Goal: Information Seeking & Learning: Learn about a topic

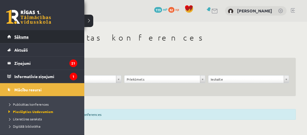
click at [14, 36] on span "Sākums" at bounding box center [21, 36] width 14 height 5
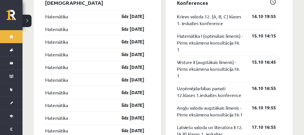
scroll to position [516, 0]
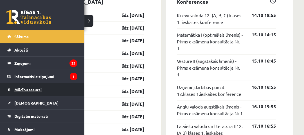
click at [28, 89] on span "Mācību resursi" at bounding box center [27, 89] width 27 height 5
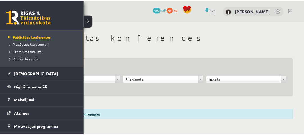
scroll to position [67, 0]
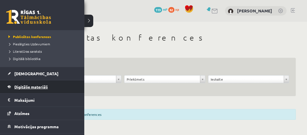
click at [26, 87] on span "Digitālie materiāli" at bounding box center [30, 86] width 33 height 5
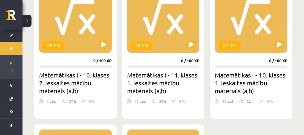
scroll to position [335, 0]
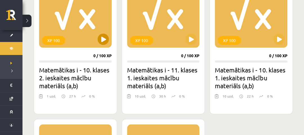
click at [104, 45] on div "XP 100" at bounding box center [75, 12] width 73 height 70
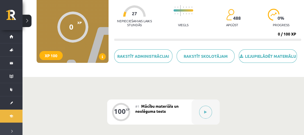
scroll to position [58, 0]
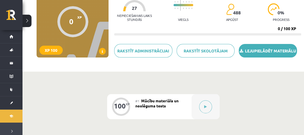
click at [252, 53] on link "Lejupielādēt materiālu" at bounding box center [268, 50] width 58 height 13
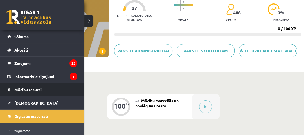
click at [25, 91] on span "Mācību resursi" at bounding box center [27, 89] width 27 height 5
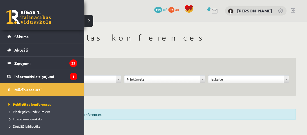
scroll to position [8, 0]
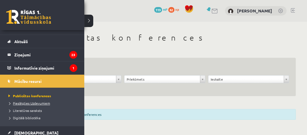
click at [18, 103] on span "Pieslēgties Uzdevumiem" at bounding box center [28, 103] width 43 height 4
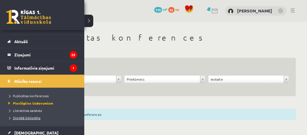
click at [17, 117] on span "Digitālā bibliotēka" at bounding box center [23, 117] width 33 height 4
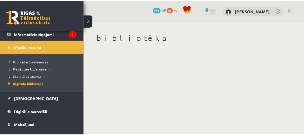
scroll to position [43, 0]
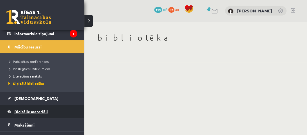
click at [26, 112] on span "Digitālie materiāli" at bounding box center [30, 111] width 33 height 5
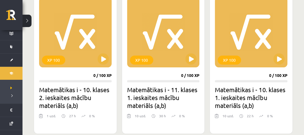
scroll to position [315, 0]
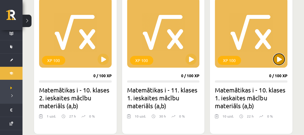
click at [280, 60] on button at bounding box center [278, 58] width 11 height 11
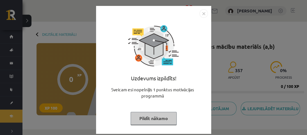
click at [163, 113] on button "Pildīt nākamo" at bounding box center [154, 118] width 46 height 13
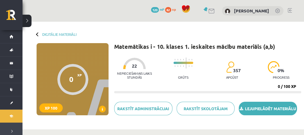
click at [268, 110] on link "Lejupielādēt materiālu" at bounding box center [268, 108] width 58 height 13
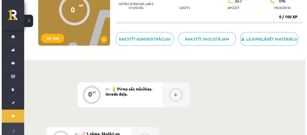
scroll to position [69, 0]
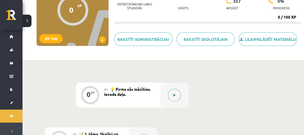
click at [178, 93] on button at bounding box center [174, 95] width 13 height 13
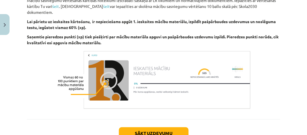
scroll to position [337, 0]
click at [163, 127] on button "Sākt uzdevumu" at bounding box center [154, 133] width 70 height 12
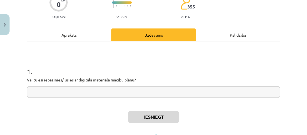
scroll to position [55, 0]
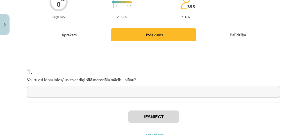
click at [146, 92] on input "text" at bounding box center [153, 92] width 253 height 12
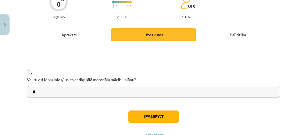
type input "*"
type input "**********"
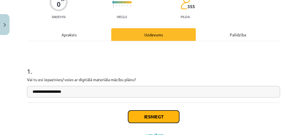
click at [146, 110] on button "Iesniegt" at bounding box center [153, 116] width 51 height 12
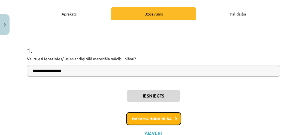
click at [147, 120] on button "Nākamā nodarbība" at bounding box center [153, 118] width 55 height 13
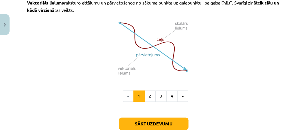
scroll to position [475, 0]
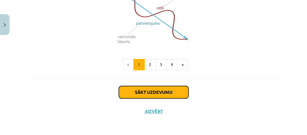
click at [147, 91] on button "Sākt uzdevumu" at bounding box center [154, 92] width 70 height 12
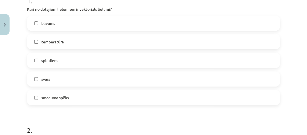
scroll to position [134, 0]
click at [119, 95] on label "smaguma spēks" at bounding box center [154, 97] width 252 height 14
click at [97, 79] on label "svars" at bounding box center [154, 79] width 252 height 14
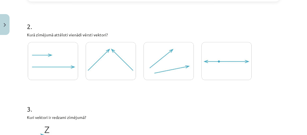
scroll to position [237, 0]
click at [97, 77] on img at bounding box center [111, 61] width 50 height 38
click at [160, 67] on img at bounding box center [169, 61] width 50 height 38
click at [103, 64] on img at bounding box center [111, 61] width 50 height 38
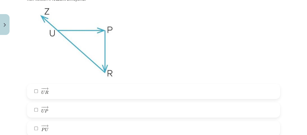
scroll to position [356, 0]
click at [45, 111] on span "P" at bounding box center [47, 111] width 4 height 4
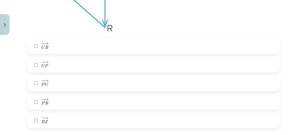
scroll to position [412, 0]
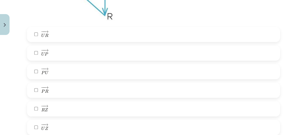
click at [58, 93] on label "− − → P R P R →" at bounding box center [154, 90] width 252 height 14
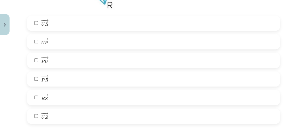
click at [53, 97] on label "− − → R Z R Z →" at bounding box center [154, 97] width 252 height 14
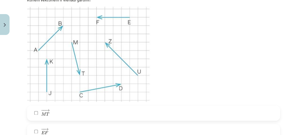
scroll to position [581, 0]
click at [51, 116] on label "− − → M T M T →" at bounding box center [154, 112] width 252 height 14
click at [56, 129] on label "− − → E F E F →" at bounding box center [154, 131] width 252 height 14
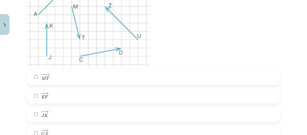
scroll to position [616, 0]
click at [52, 108] on label "− − → J K J K →" at bounding box center [154, 114] width 252 height 14
click at [56, 127] on label "− − → U Z U Z →" at bounding box center [154, 132] width 252 height 14
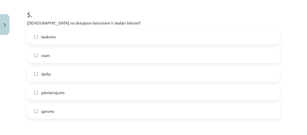
scroll to position [804, 0]
click at [60, 114] on label "garums" at bounding box center [154, 111] width 252 height 14
click at [64, 39] on label "laukums" at bounding box center [154, 37] width 252 height 14
click at [52, 76] on label "darbs" at bounding box center [154, 74] width 252 height 14
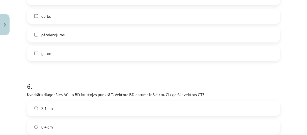
scroll to position [862, 0]
click at [50, 15] on span "darbs" at bounding box center [46, 16] width 10 height 6
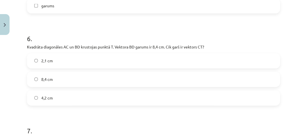
scroll to position [922, 0]
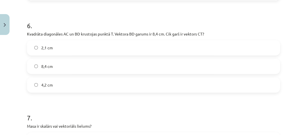
click at [72, 68] on label "8,4 cm" at bounding box center [154, 66] width 252 height 14
click at [65, 87] on label "4,2 cm" at bounding box center [154, 85] width 252 height 14
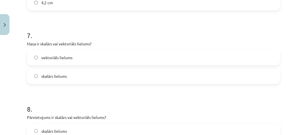
scroll to position [1004, 0]
click at [57, 75] on span "skalārs lielums" at bounding box center [54, 76] width 26 height 6
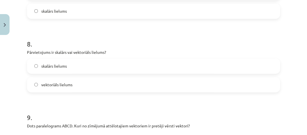
scroll to position [1069, 0]
click at [56, 85] on span "vektoriāls lielums" at bounding box center [56, 84] width 31 height 6
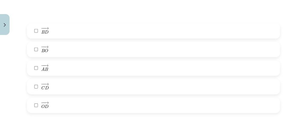
scroll to position [1286, 0]
click at [85, 66] on label "− − → A B A B →" at bounding box center [154, 68] width 252 height 14
click at [90, 83] on label "− − → C D C D →" at bounding box center [154, 86] width 252 height 14
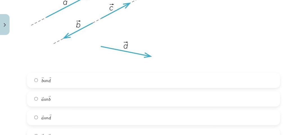
scroll to position [1465, 0]
click at [74, 94] on label "→ a a → un → b b →" at bounding box center [154, 98] width 252 height 14
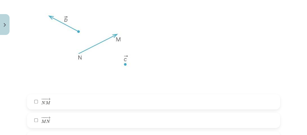
scroll to position [1653, 0]
click at [58, 100] on label "− −− → N M N M →" at bounding box center [154, 101] width 252 height 14
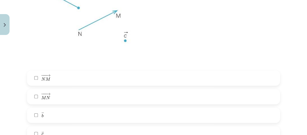
scroll to position [1687, 0]
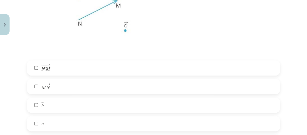
click at [60, 104] on label "→ b b →" at bounding box center [154, 105] width 252 height 14
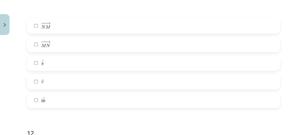
scroll to position [1729, 0]
click at [63, 78] on label "→ c c →" at bounding box center [154, 81] width 252 height 14
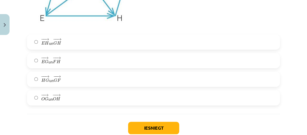
scroll to position [1941, 0]
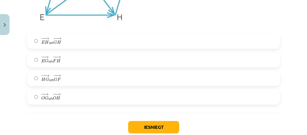
click at [85, 98] on label "− − → O G O G → un − − → O H O H →" at bounding box center [154, 97] width 252 height 14
click at [161, 125] on button "Iesniegt" at bounding box center [153, 127] width 51 height 12
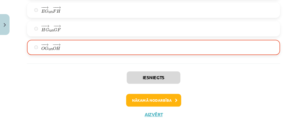
scroll to position [1993, 0]
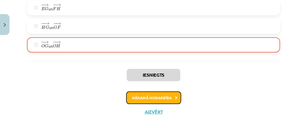
click at [139, 101] on button "Nākamā nodarbība" at bounding box center [153, 97] width 55 height 13
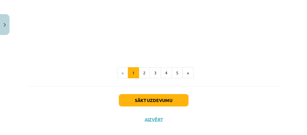
scroll to position [929, 0]
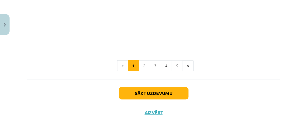
click at [138, 85] on div "Sākt uzdevumu Aizvērt" at bounding box center [153, 98] width 253 height 39
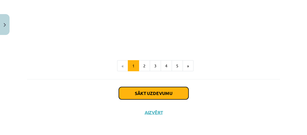
click at [138, 91] on button "Sākt uzdevumu" at bounding box center [154, 93] width 70 height 12
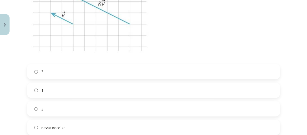
scroll to position [177, 0]
click at [89, 112] on label "2" at bounding box center [154, 109] width 252 height 14
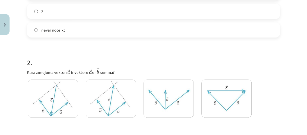
scroll to position [275, 0]
click at [75, 33] on label "nevar noteikt" at bounding box center [154, 29] width 252 height 14
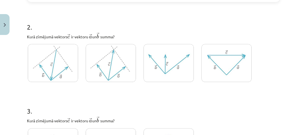
scroll to position [310, 0]
click at [110, 66] on img at bounding box center [111, 63] width 50 height 38
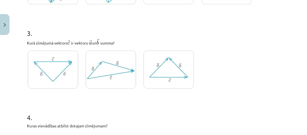
scroll to position [387, 0]
click at [94, 68] on img at bounding box center [111, 69] width 50 height 38
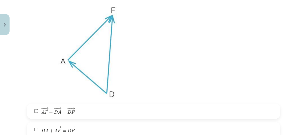
scroll to position [570, 0]
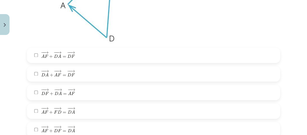
click at [91, 74] on label "− − → D A + − − → A F = − − → D F D A → + A F → = D F →" at bounding box center [154, 74] width 252 height 14
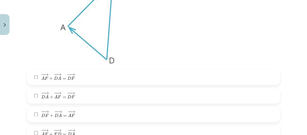
scroll to position [549, 0]
click at [66, 97] on span "− − → D A + − − → A F = − − → D F" at bounding box center [58, 94] width 34 height 7
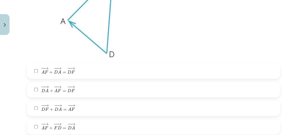
scroll to position [556, 0]
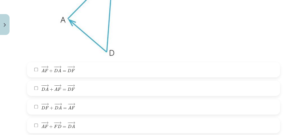
click at [71, 113] on label "− − → D F + − − → D A = − − → A F D F → + D A → = A F →" at bounding box center [154, 107] width 252 height 14
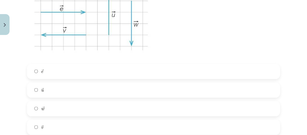
scroll to position [794, 0]
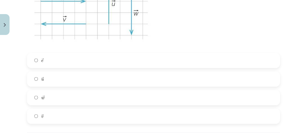
click at [65, 60] on label "→ e e →" at bounding box center [154, 60] width 252 height 14
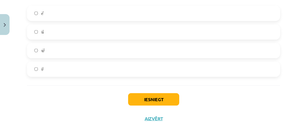
scroll to position [849, 0]
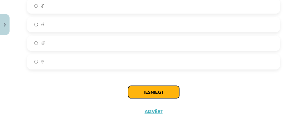
click at [148, 89] on button "Iesniegt" at bounding box center [153, 92] width 51 height 12
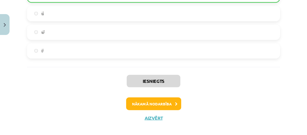
scroll to position [867, 0]
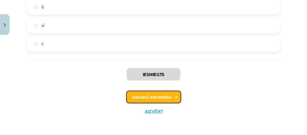
click at [138, 100] on button "Nākamā nodarbība" at bounding box center [153, 97] width 55 height 13
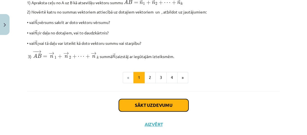
click at [141, 104] on button "Sākt uzdevumu" at bounding box center [154, 105] width 70 height 12
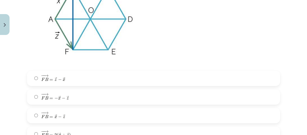
scroll to position [181, 0]
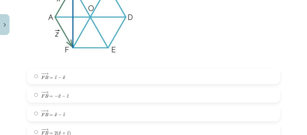
click at [57, 113] on span "− − → F B = → x − → z" at bounding box center [53, 113] width 24 height 7
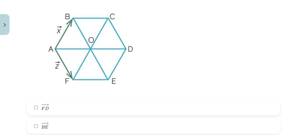
scroll to position [367, 0]
click at [57, 129] on label "− − → B E B E →" at bounding box center [154, 126] width 252 height 14
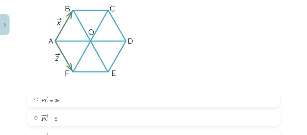
scroll to position [613, 0]
click at [53, 102] on span "− − → F C = 2 → x" at bounding box center [50, 99] width 18 height 6
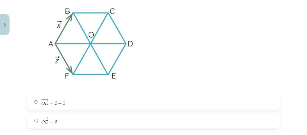
scroll to position [830, 0]
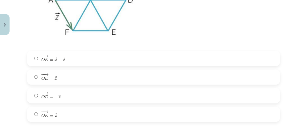
click at [80, 76] on label "− − → O E = → x O E → = x →" at bounding box center [154, 77] width 252 height 14
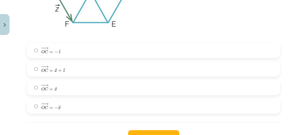
scroll to position [1102, 0]
click at [63, 93] on label "− − → O C = → x O C → = x →" at bounding box center [154, 87] width 252 height 14
click at [63, 105] on label "− − → O C = − → x O C → = − x →" at bounding box center [154, 106] width 252 height 14
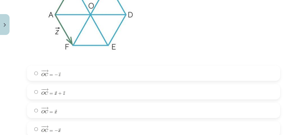
scroll to position [1078, 0]
click at [61, 114] on label "− − → O C = → x O C → = x →" at bounding box center [154, 110] width 252 height 14
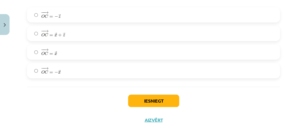
scroll to position [1137, 0]
click at [153, 94] on div "Iesniegt Aizvērt" at bounding box center [153, 105] width 253 height 39
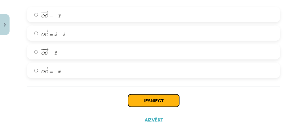
click at [148, 101] on button "Iesniegt" at bounding box center [153, 100] width 51 height 12
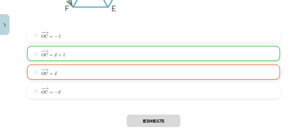
scroll to position [1165, 0]
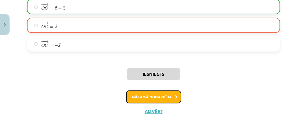
click at [132, 95] on button "Nākamā nodarbība" at bounding box center [153, 96] width 55 height 13
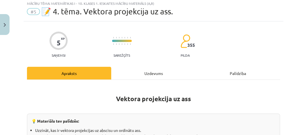
scroll to position [14, 0]
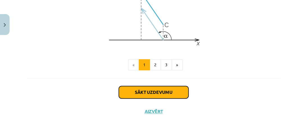
click at [132, 95] on button "Sākt uzdevumu" at bounding box center [154, 92] width 70 height 12
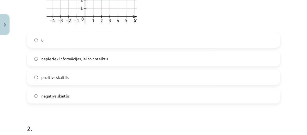
scroll to position [208, 0]
click at [57, 77] on span "pozitīvs skaitlis" at bounding box center [54, 77] width 27 height 6
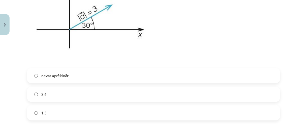
scroll to position [393, 0]
click at [50, 110] on label "1,5" at bounding box center [154, 112] width 252 height 14
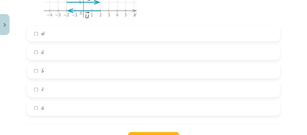
scroll to position [625, 0]
click at [49, 71] on label "→ b b →" at bounding box center [154, 71] width 252 height 14
click at [46, 55] on label "→ a a →" at bounding box center [154, 52] width 252 height 14
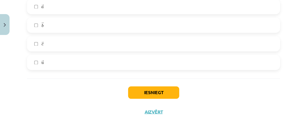
scroll to position [637, 0]
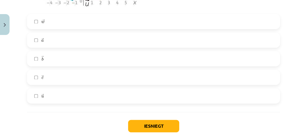
click at [55, 19] on label "→ w w →" at bounding box center [154, 21] width 252 height 14
click at [139, 122] on button "Iesniegt" at bounding box center [153, 126] width 51 height 12
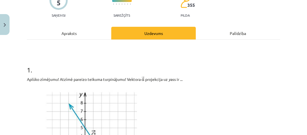
scroll to position [0, 0]
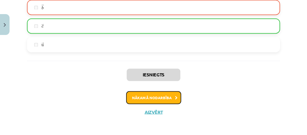
click at [155, 99] on button "Nākamā nodarbība" at bounding box center [153, 97] width 55 height 13
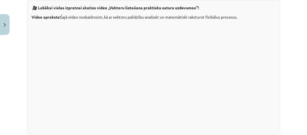
scroll to position [664, 0]
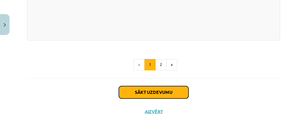
click at [150, 90] on button "Sākt uzdevumu" at bounding box center [154, 92] width 70 height 12
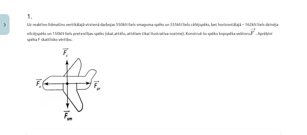
scroll to position [109, 0]
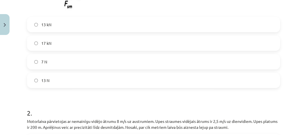
click at [72, 76] on label "13 N" at bounding box center [154, 80] width 252 height 14
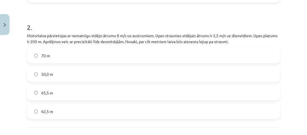
scroll to position [308, 0]
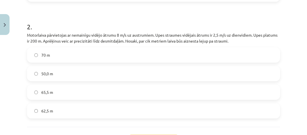
click at [48, 97] on label "65,5 m" at bounding box center [154, 92] width 252 height 14
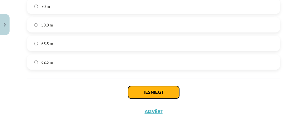
click at [136, 89] on button "Iesniegt" at bounding box center [153, 92] width 51 height 12
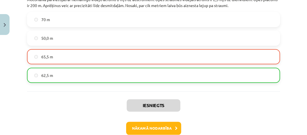
scroll to position [374, 0]
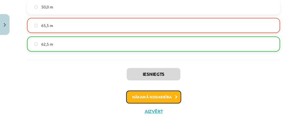
click at [153, 101] on button "Nākamā nodarbība" at bounding box center [153, 96] width 55 height 13
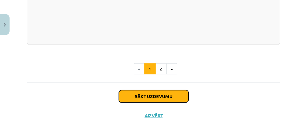
click at [148, 96] on button "Sākt uzdevumu" at bounding box center [154, 96] width 70 height 12
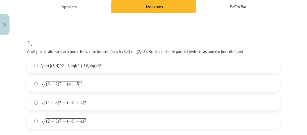
scroll to position [93, 0]
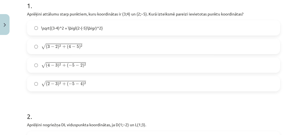
click at [120, 84] on label "√ ( 2 − 3 ) 2 + ( − 5 − 4 ) 2 ( 2 − 3 ) 2 + ( − 5 − 4 ) 2" at bounding box center [154, 83] width 252 height 14
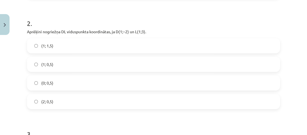
scroll to position [222, 0]
click at [105, 102] on label "(2; 0,5)" at bounding box center [154, 101] width 252 height 14
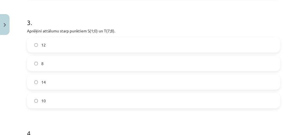
scroll to position [334, 0]
click at [59, 47] on label "12" at bounding box center [154, 44] width 252 height 14
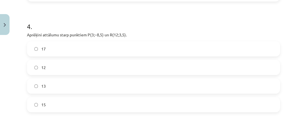
scroll to position [442, 0]
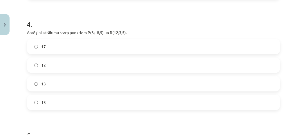
click at [53, 84] on label "13" at bounding box center [154, 83] width 252 height 14
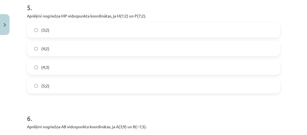
scroll to position [569, 0]
click at [47, 53] on label "(4;2)" at bounding box center [154, 48] width 252 height 14
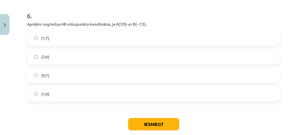
scroll to position [672, 0]
click at [64, 95] on label "(1;6)" at bounding box center [154, 93] width 252 height 14
click at [148, 55] on label "(2;6)" at bounding box center [154, 56] width 252 height 14
click at [160, 120] on button "Iesniegt" at bounding box center [153, 123] width 51 height 12
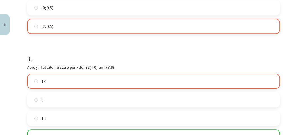
scroll to position [297, 0]
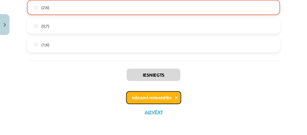
click at [153, 94] on button "Nākamā nodarbība" at bounding box center [153, 97] width 55 height 13
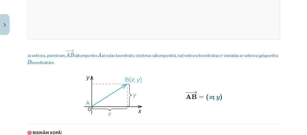
scroll to position [855, 0]
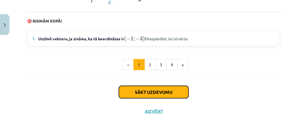
click at [148, 91] on button "Sākt uzdevumu" at bounding box center [154, 92] width 70 height 12
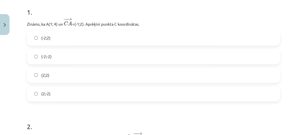
scroll to position [114, 0]
click at [112, 45] on div "(-2;2)" at bounding box center [153, 37] width 253 height 15
click at [111, 45] on label "(-2;2)" at bounding box center [154, 38] width 252 height 14
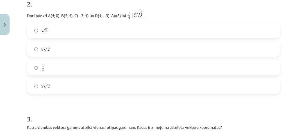
scroll to position [236, 0]
click at [86, 71] on label "1 2 1 2" at bounding box center [154, 67] width 252 height 14
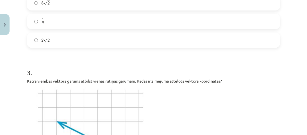
click at [65, 43] on label "2 √ 2 2 2" at bounding box center [154, 40] width 252 height 14
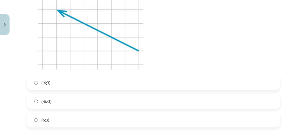
scroll to position [394, 0]
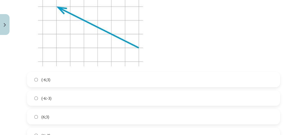
click at [57, 78] on label "(-6;3)" at bounding box center [154, 79] width 252 height 14
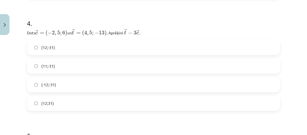
scroll to position [542, 0]
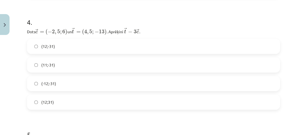
click at [57, 78] on label "(-12;-31)" at bounding box center [154, 83] width 252 height 14
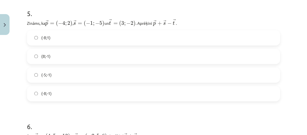
scroll to position [663, 0]
click at [48, 56] on span "(8;-1)" at bounding box center [45, 56] width 9 height 6
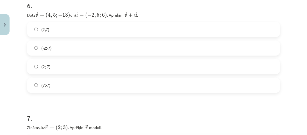
click at [48, 65] on span "(2;-7)" at bounding box center [45, 67] width 9 height 6
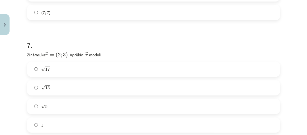
scroll to position [876, 0]
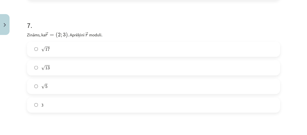
click at [52, 66] on label "√ 13 13" at bounding box center [154, 68] width 252 height 14
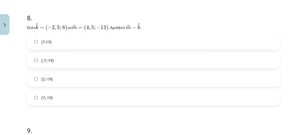
scroll to position [995, 0]
click at [46, 60] on span "(-7;-19)" at bounding box center [47, 60] width 13 height 6
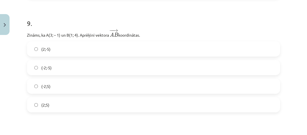
scroll to position [1102, 0]
click at [54, 110] on label "(2;5)" at bounding box center [154, 105] width 252 height 14
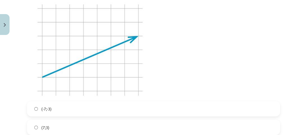
scroll to position [1253, 0]
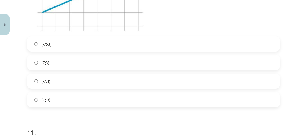
click at [88, 56] on label "(7;3)" at bounding box center [154, 62] width 252 height 14
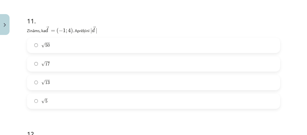
scroll to position [1429, 0]
click at [88, 63] on label "√ 17 17" at bounding box center [154, 64] width 252 height 14
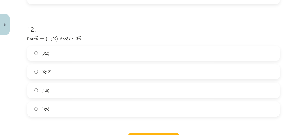
scroll to position [1534, 0]
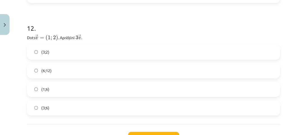
click at [89, 107] on label "(3;6)" at bounding box center [154, 108] width 252 height 14
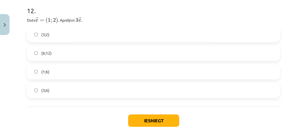
scroll to position [1552, 0]
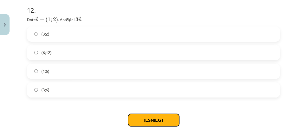
click at [150, 116] on button "Iesniegt" at bounding box center [153, 120] width 51 height 12
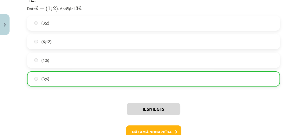
scroll to position [1597, 0]
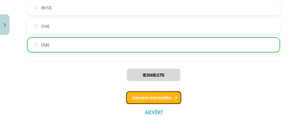
click at [151, 101] on button "Nākamā nodarbība" at bounding box center [153, 97] width 55 height 13
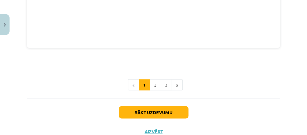
scroll to position [835, 0]
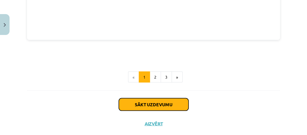
click at [151, 102] on button "Sākt uzdevumu" at bounding box center [154, 104] width 70 height 12
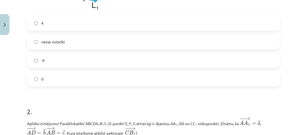
scroll to position [224, 0]
click at [114, 66] on label "-4" at bounding box center [154, 60] width 252 height 14
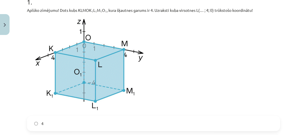
scroll to position [193, 0]
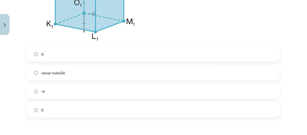
click at [76, 51] on label "4" at bounding box center [154, 54] width 252 height 14
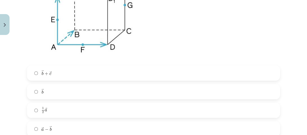
scroll to position [424, 0]
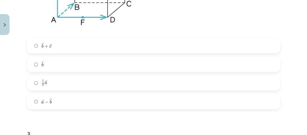
click at [89, 61] on label "→ b b →" at bounding box center [154, 64] width 252 height 14
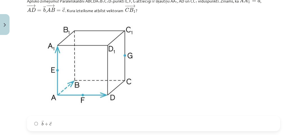
scroll to position [346, 0]
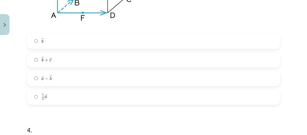
click at [74, 43] on label "→ b b →" at bounding box center [154, 41] width 252 height 14
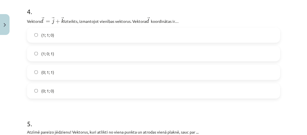
scroll to position [769, 0]
click at [74, 42] on label "(1; 1; 0)" at bounding box center [154, 35] width 252 height 14
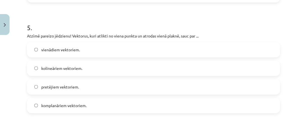
scroll to position [865, 0]
click at [73, 51] on span "vienādiem vektoriem." at bounding box center [60, 49] width 39 height 6
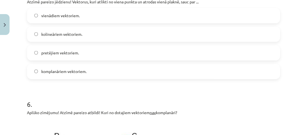
click at [67, 69] on label "komplanāriem vektoriem." at bounding box center [154, 71] width 252 height 14
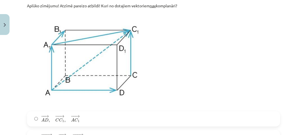
scroll to position [1005, 0]
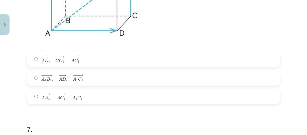
click at [65, 76] on span "→" at bounding box center [64, 75] width 4 height 3
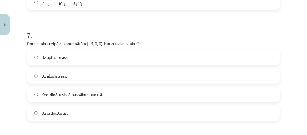
scroll to position [1159, 0]
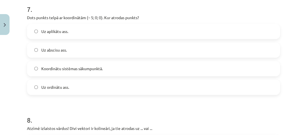
click at [65, 85] on label "Uz ordinātu ass." at bounding box center [154, 87] width 252 height 14
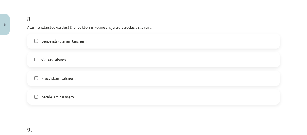
scroll to position [1286, 0]
click at [65, 85] on label "krustiskām taisnēm" at bounding box center [154, 78] width 252 height 14
click at [62, 99] on span "paralēlām taisnēm" at bounding box center [57, 96] width 33 height 6
click at [43, 43] on span "perpendikulārām taisnēm" at bounding box center [63, 40] width 45 height 6
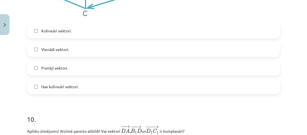
scroll to position [1510, 0]
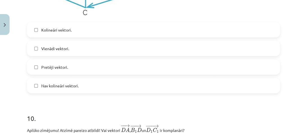
click at [47, 31] on span "Kolineāri vektori." at bounding box center [56, 30] width 30 height 6
click at [76, 53] on label "Vienādi vektori." at bounding box center [154, 48] width 252 height 14
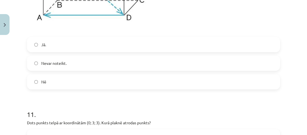
scroll to position [1711, 0]
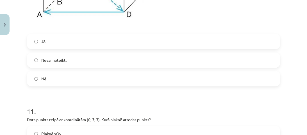
click at [72, 75] on label "Nē" at bounding box center [154, 78] width 252 height 14
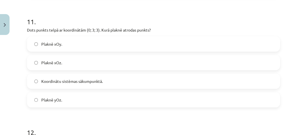
scroll to position [1801, 0]
click at [71, 69] on label "Plaknē xOz." at bounding box center [154, 62] width 252 height 14
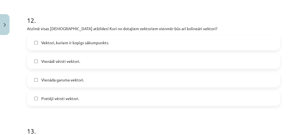
scroll to position [1913, 0]
click at [108, 45] on span "Vektori, kuriem ir kopīgs sākumpunkts." at bounding box center [75, 42] width 68 height 6
click at [89, 62] on label "Vienādi vērsti vektori." at bounding box center [154, 61] width 252 height 14
click at [81, 77] on label "Vienāda garuma vektori." at bounding box center [154, 79] width 252 height 14
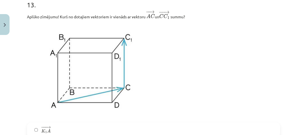
scroll to position [2039, 0]
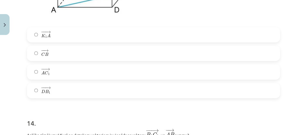
click at [81, 77] on label "− − → A C 1 A C 1 →" at bounding box center [154, 72] width 252 height 14
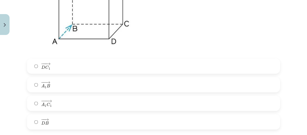
scroll to position [2318, 0]
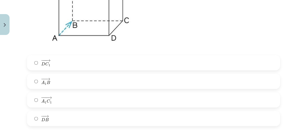
click at [70, 103] on label "− −− → A 1 C 1 A 1 C 1 →" at bounding box center [154, 100] width 252 height 14
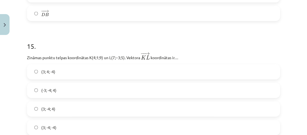
scroll to position [2460, 0]
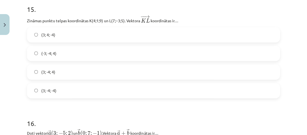
click at [57, 37] on label "(3; 4; -4)" at bounding box center [154, 35] width 252 height 14
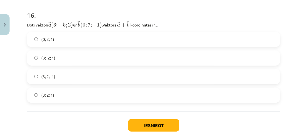
scroll to position [2568, 0]
click at [68, 89] on div "(0; 2; 1) (3; -2; 1) (3; 2; -1) (3; 2; 1)" at bounding box center [153, 67] width 253 height 71
click at [69, 97] on label "(3; 2; 1)" at bounding box center [154, 95] width 252 height 14
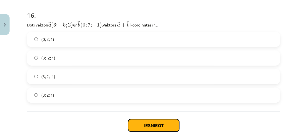
click at [151, 126] on button "Iesniegt" at bounding box center [153, 125] width 51 height 12
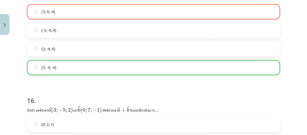
scroll to position [2623, 0]
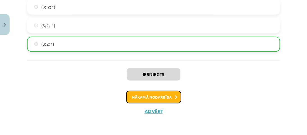
click at [155, 99] on button "Nākamā nodarbība" at bounding box center [153, 97] width 55 height 13
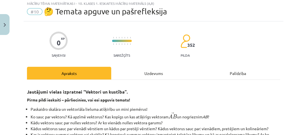
scroll to position [14, 0]
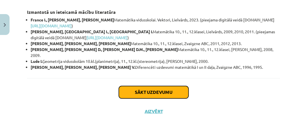
click at [149, 94] on button "Sākt uzdevumu" at bounding box center [154, 92] width 70 height 12
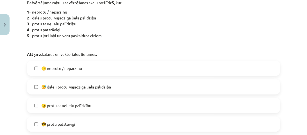
scroll to position [132, 0]
click at [99, 89] on span "😅 daļēji protu, vajadzīga liela palīdzība" at bounding box center [76, 87] width 70 height 6
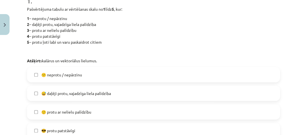
scroll to position [125, 0]
click at [79, 94] on span "😅 daļēji protu, vajadzīga liela palīdzība" at bounding box center [76, 93] width 70 height 6
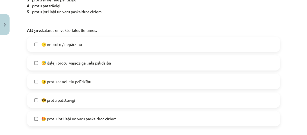
scroll to position [156, 0]
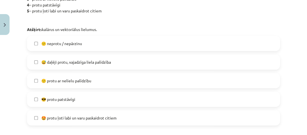
click at [79, 97] on label "😎 protu patstāvīgi" at bounding box center [154, 99] width 252 height 14
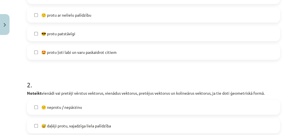
scroll to position [223, 0]
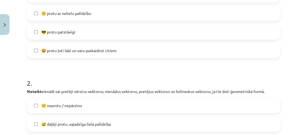
click at [69, 50] on span "🤩 protu ļoti labi un varu paskaidrot citiem" at bounding box center [78, 51] width 75 height 6
click at [62, 31] on span "😎 protu patstāvīgi" at bounding box center [58, 32] width 34 height 6
click at [68, 46] on label "🤩 protu ļoti labi un varu paskaidrot citiem" at bounding box center [154, 50] width 252 height 14
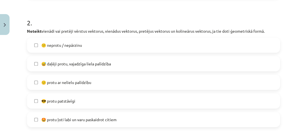
scroll to position [284, 0]
click at [77, 78] on label "🙂 protu ar nelielu palīdzību" at bounding box center [154, 82] width 252 height 14
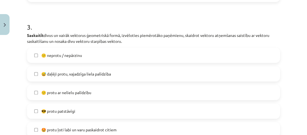
scroll to position [408, 0]
click at [79, 87] on label "🙂 protu ar nelielu palīdzību" at bounding box center [154, 92] width 252 height 14
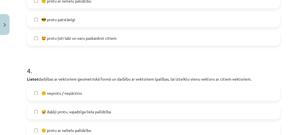
scroll to position [554, 0]
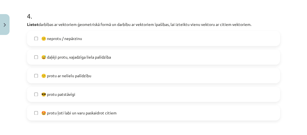
click at [69, 37] on span "😕 neprotu / nepārzinu" at bounding box center [61, 38] width 41 height 6
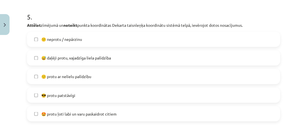
scroll to position [683, 0]
click at [71, 87] on label "😎 protu patstāvīgi" at bounding box center [154, 94] width 252 height 14
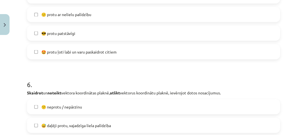
click at [68, 72] on h1 "6 ." at bounding box center [153, 78] width 253 height 17
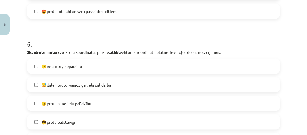
scroll to position [790, 0]
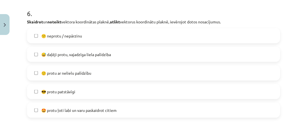
click at [67, 89] on span "😎 protu patstāvīgi" at bounding box center [58, 92] width 34 height 6
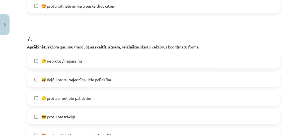
scroll to position [924, 0]
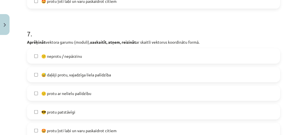
click at [67, 92] on span "🙂 protu ar nelielu palīdzību" at bounding box center [66, 93] width 50 height 6
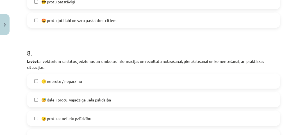
scroll to position [1036, 0]
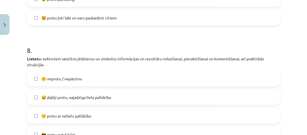
click at [67, 92] on label "😅 daļēji protu, vajadzīga liela palīdzība" at bounding box center [154, 97] width 252 height 14
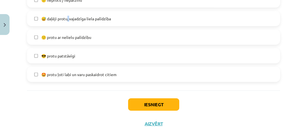
scroll to position [1115, 0]
click at [46, 22] on label "😅 daļēji protu, vajadzīga liela palīdzība" at bounding box center [154, 19] width 252 height 14
click at [140, 104] on button "Iesniegt" at bounding box center [153, 104] width 51 height 12
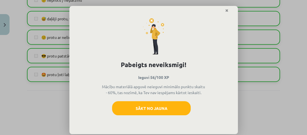
scroll to position [0, 0]
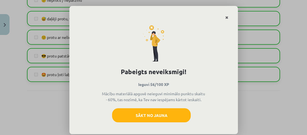
click at [222, 15] on link "Close" at bounding box center [227, 17] width 10 height 11
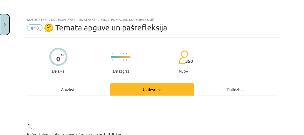
click at [8, 20] on button "Close" at bounding box center [5, 24] width 10 height 21
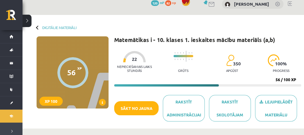
scroll to position [7, 0]
click at [60, 23] on div "Digitālie materiāli 56 XP XP 100 56 / 100 XP Matemātikas i - 10. klases 1. iesk…" at bounding box center [162, 71] width 281 height 113
click at [60, 28] on link "Digitālie materiāli" at bounding box center [59, 27] width 34 height 4
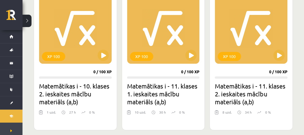
scroll to position [319, 0]
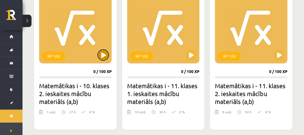
click at [105, 57] on button at bounding box center [103, 54] width 11 height 11
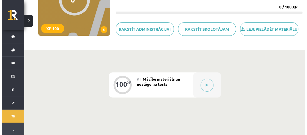
scroll to position [79, 0]
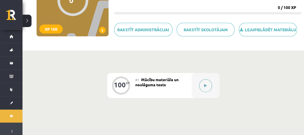
click at [207, 87] on button at bounding box center [205, 85] width 13 height 13
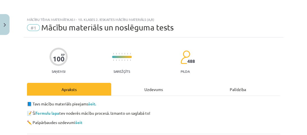
scroll to position [55, 0]
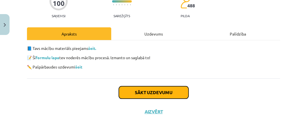
click at [180, 90] on button "Sākt uzdevumu" at bounding box center [154, 92] width 70 height 12
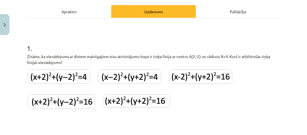
scroll to position [78, 0]
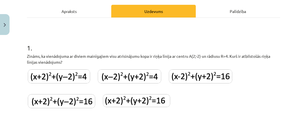
click at [202, 78] on img at bounding box center [201, 76] width 64 height 14
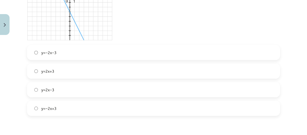
scroll to position [276, 0]
click at [197, 72] on label "y=2x+3" at bounding box center [154, 71] width 252 height 14
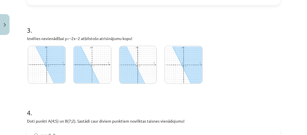
scroll to position [386, 0]
click at [89, 57] on img at bounding box center [92, 64] width 38 height 38
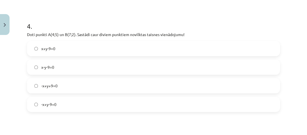
scroll to position [473, 0]
click at [70, 69] on label "x-y-9=0" at bounding box center [154, 67] width 252 height 14
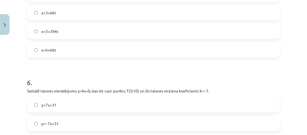
scroll to position [643, 0]
click at [65, 49] on label "x=6+66t" at bounding box center [154, 49] width 252 height 14
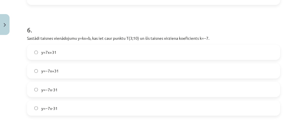
scroll to position [696, 0]
click at [65, 49] on label "y=7x+31" at bounding box center [154, 51] width 252 height 14
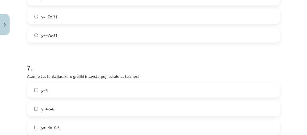
scroll to position [814, 0]
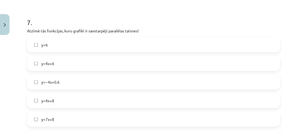
click at [64, 58] on label "y=4x+6" at bounding box center [154, 63] width 252 height 14
click at [60, 90] on div "y=6 y=4x+6 y=−4x+0.6 y=4x+8 y=7x+8 y=0.6+4x" at bounding box center [153, 91] width 253 height 108
click at [61, 95] on label "y=4x+8" at bounding box center [154, 100] width 252 height 14
click at [59, 118] on label "y=7x+8" at bounding box center [154, 119] width 252 height 14
click at [52, 48] on label "y=6" at bounding box center [154, 45] width 252 height 14
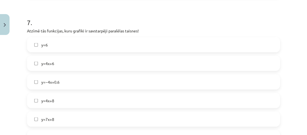
click at [55, 113] on label "y=7x+8" at bounding box center [154, 119] width 252 height 14
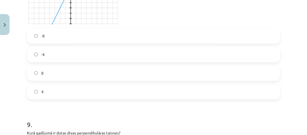
scroll to position [1067, 0]
click at [63, 55] on label "-4" at bounding box center [154, 54] width 252 height 14
click at [56, 89] on label "4" at bounding box center [154, 91] width 252 height 14
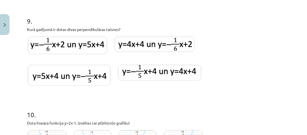
scroll to position [1170, 0]
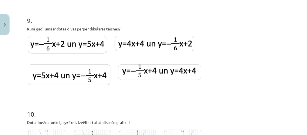
click at [69, 64] on img at bounding box center [69, 74] width 83 height 21
click at [64, 49] on img at bounding box center [67, 44] width 79 height 17
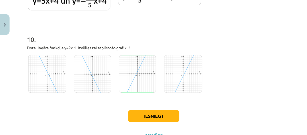
scroll to position [1245, 0]
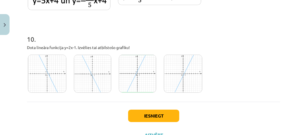
click at [101, 79] on img at bounding box center [92, 74] width 37 height 38
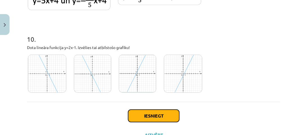
click at [170, 119] on button "Iesniegt" at bounding box center [153, 115] width 51 height 12
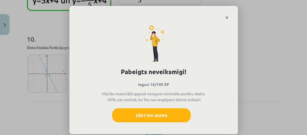
scroll to position [12, 0]
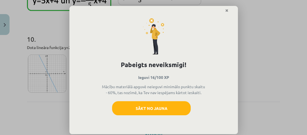
click at [254, 79] on div "Pabeigts neveiksmīgi! Ieguvi 16/100 XP Mācību materiālā apguvē neieguvi minimāl…" at bounding box center [153, 67] width 307 height 135
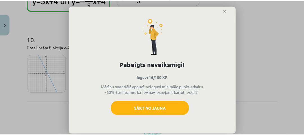
scroll to position [0, 0]
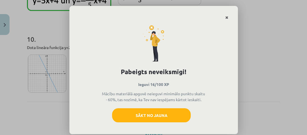
click at [226, 18] on icon "Close" at bounding box center [227, 18] width 3 height 4
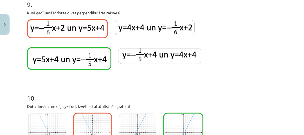
scroll to position [1267, 0]
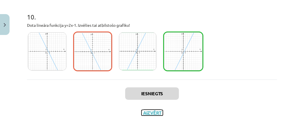
click at [150, 111] on button "Aizvērt" at bounding box center [151, 113] width 21 height 6
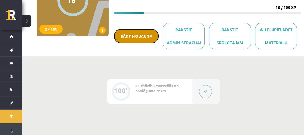
click at [138, 37] on button "Sākt no jauna" at bounding box center [136, 36] width 44 height 14
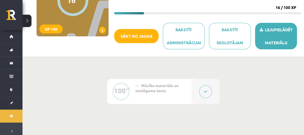
click at [278, 36] on link "Lejupielādēt materiālu" at bounding box center [276, 36] width 42 height 26
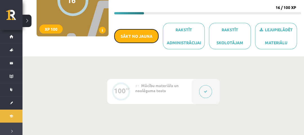
click at [125, 31] on button "Sākt no jauna" at bounding box center [136, 36] width 44 height 14
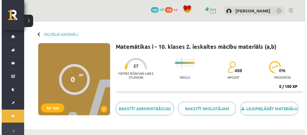
scroll to position [79, 0]
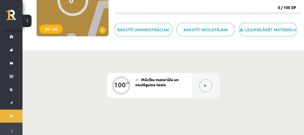
click at [204, 85] on button at bounding box center [205, 85] width 13 height 13
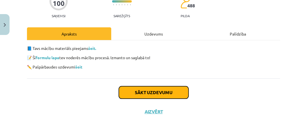
click at [129, 91] on button "Sākt uzdevumu" at bounding box center [154, 92] width 70 height 12
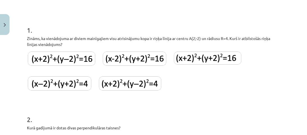
scroll to position [96, 0]
click at [109, 61] on img at bounding box center [135, 58] width 64 height 14
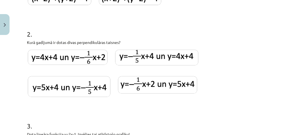
scroll to position [182, 0]
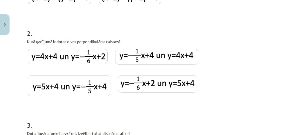
click at [93, 85] on img at bounding box center [69, 85] width 83 height 21
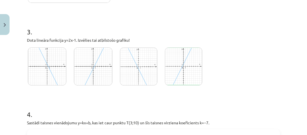
scroll to position [275, 0]
click at [91, 75] on img at bounding box center [93, 66] width 39 height 38
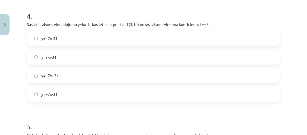
scroll to position [373, 0]
click at [65, 59] on label "y=7x+31" at bounding box center [154, 56] width 252 height 14
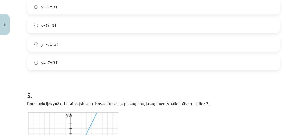
scroll to position [398, 0]
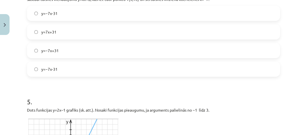
click at [48, 14] on span "y=−7x-31" at bounding box center [49, 13] width 16 height 6
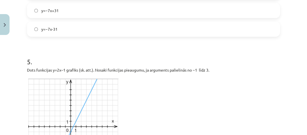
click at [52, 49] on h1 "5 ." at bounding box center [153, 56] width 253 height 17
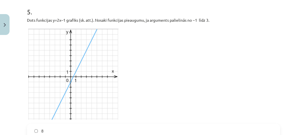
scroll to position [488, 0]
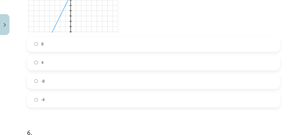
click at [52, 49] on label "8" at bounding box center [154, 44] width 252 height 14
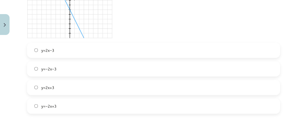
scroll to position [770, 0]
click at [99, 50] on label "y=2x−3" at bounding box center [154, 50] width 252 height 14
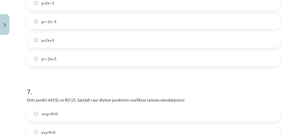
scroll to position [809, 0]
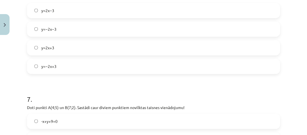
click at [71, 24] on label "y=−2x−3" at bounding box center [154, 29] width 252 height 14
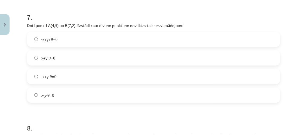
scroll to position [905, 0]
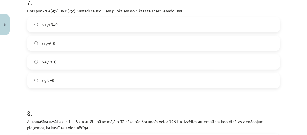
click at [65, 44] on label "x+y-9=0" at bounding box center [154, 43] width 252 height 14
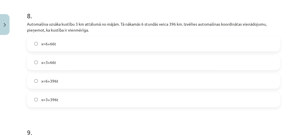
scroll to position [1024, 0]
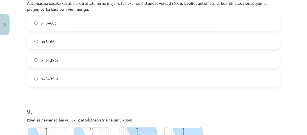
click at [57, 40] on label "x=3+66t" at bounding box center [154, 42] width 252 height 14
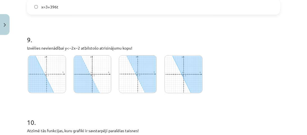
scroll to position [1101, 0]
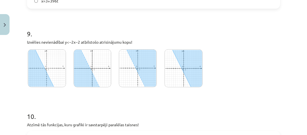
click at [34, 63] on img at bounding box center [47, 68] width 38 height 38
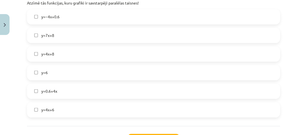
scroll to position [1224, 0]
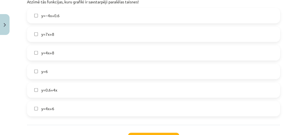
click at [48, 107] on span "y=4x+6" at bounding box center [47, 108] width 13 height 6
click at [52, 53] on span "y=4x+8" at bounding box center [47, 53] width 13 height 6
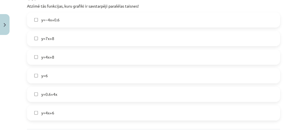
scroll to position [1219, 0]
click at [55, 91] on span "y=0.6+4x" at bounding box center [49, 94] width 16 height 6
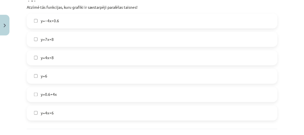
scroll to position [1269, 0]
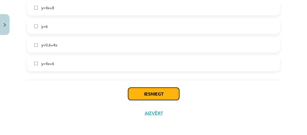
click at [141, 96] on button "Iesniegt" at bounding box center [153, 93] width 51 height 12
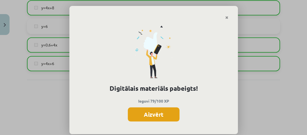
click at [150, 109] on button "Aizvērt" at bounding box center [154, 114] width 52 height 14
click at [150, 110] on button "Aizvērt" at bounding box center [153, 113] width 21 height 6
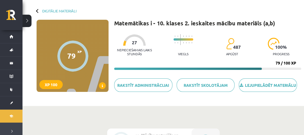
scroll to position [0, 0]
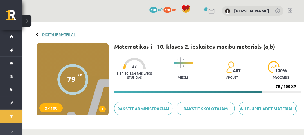
click at [69, 35] on link "Digitālie materiāli" at bounding box center [59, 34] width 34 height 4
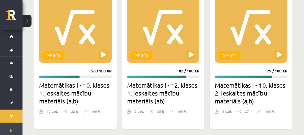
scroll to position [494, 0]
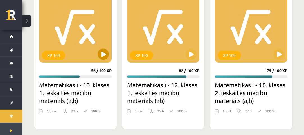
click at [79, 48] on div "XP 100" at bounding box center [75, 27] width 73 height 70
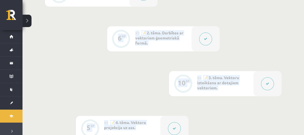
drag, startPoint x: 211, startPoint y: 78, endPoint x: 163, endPoint y: 144, distance: 81.9
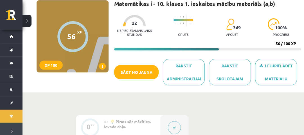
scroll to position [39, 0]
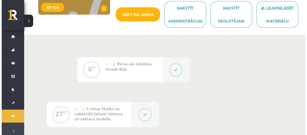
scroll to position [101, 0]
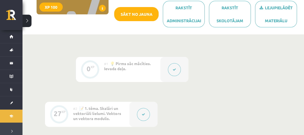
click at [176, 68] on button at bounding box center [174, 69] width 13 height 13
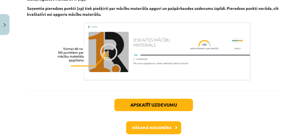
scroll to position [390, 0]
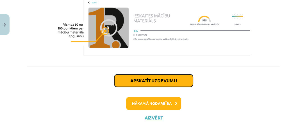
click at [177, 74] on button "Apskatīt uzdevumu" at bounding box center [153, 80] width 79 height 12
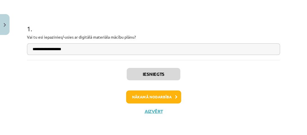
click at [177, 73] on div "**********" at bounding box center [154, 30] width 260 height 180
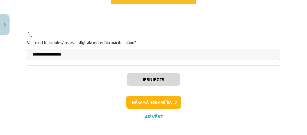
scroll to position [92, 0]
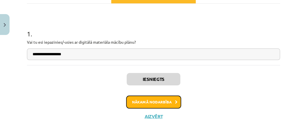
click at [164, 99] on button "Nākamā nodarbība" at bounding box center [153, 101] width 55 height 13
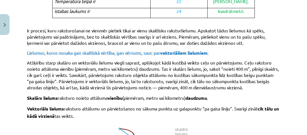
scroll to position [493, 0]
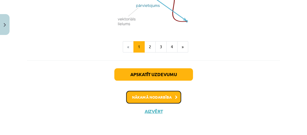
click at [164, 99] on button "Nākamā nodarbība" at bounding box center [153, 97] width 55 height 13
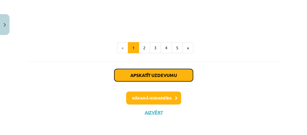
click at [150, 74] on button "Apskatīt uzdevumu" at bounding box center [153, 75] width 79 height 12
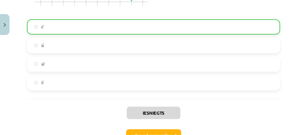
scroll to position [867, 0]
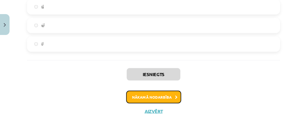
click at [148, 98] on button "Nākamā nodarbība" at bounding box center [153, 97] width 55 height 13
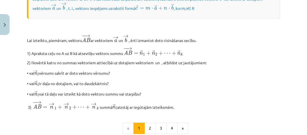
scroll to position [557, 0]
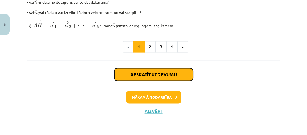
click at [143, 80] on button "Apskatīt uzdevumu" at bounding box center [153, 74] width 79 height 12
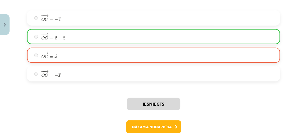
scroll to position [1134, 0]
click at [138, 124] on button "Nākamā nodarbība" at bounding box center [153, 126] width 55 height 13
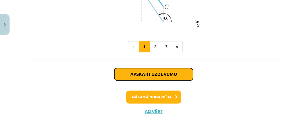
click at [131, 78] on button "Apskatīt uzdevumu" at bounding box center [153, 74] width 79 height 12
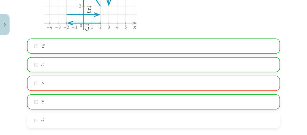
scroll to position [689, 0]
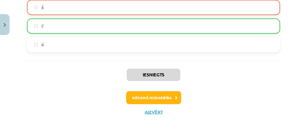
click at [136, 89] on div "Iesniegts Nākamā nodarbība Aizvērt" at bounding box center [153, 88] width 253 height 57
click at [138, 97] on button "Nākamā nodarbība" at bounding box center [153, 97] width 55 height 13
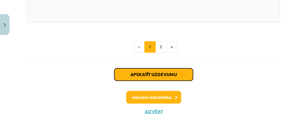
click at [141, 72] on button "Apskatīt uzdevumu" at bounding box center [153, 74] width 79 height 12
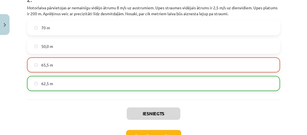
scroll to position [331, 0]
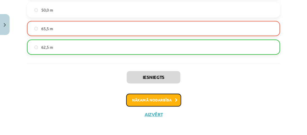
click at [144, 103] on button "Nākamā nodarbība" at bounding box center [153, 99] width 55 height 13
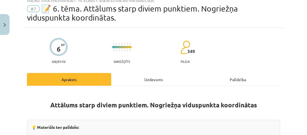
scroll to position [14, 0]
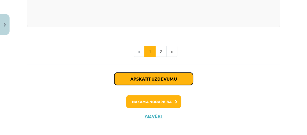
click at [165, 73] on button "Apskatīt uzdevumu" at bounding box center [153, 79] width 79 height 12
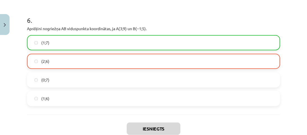
scroll to position [667, 0]
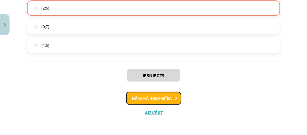
click at [157, 98] on button "Nākamā nodarbība" at bounding box center [153, 97] width 55 height 13
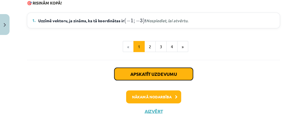
click at [152, 78] on button "Apskatīt uzdevumu" at bounding box center [153, 74] width 79 height 12
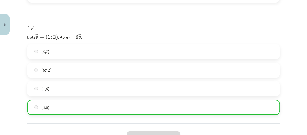
scroll to position [1597, 0]
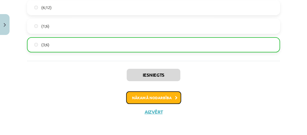
click at [155, 91] on button "Nākamā nodarbība" at bounding box center [153, 97] width 55 height 13
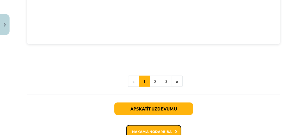
scroll to position [867, 0]
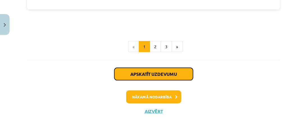
click at [147, 78] on button "Apskatīt uzdevumu" at bounding box center [153, 74] width 79 height 12
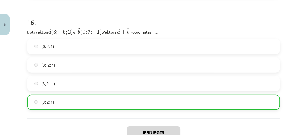
scroll to position [2564, 0]
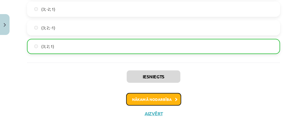
click at [152, 98] on button "Nākamā nodarbība" at bounding box center [153, 99] width 55 height 13
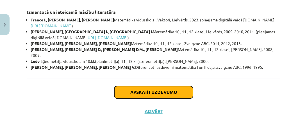
click at [146, 94] on button "Apskatīt uzdevumu" at bounding box center [153, 92] width 79 height 12
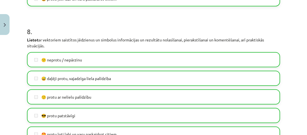
scroll to position [1127, 0]
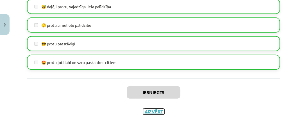
click at [151, 109] on button "Aizvērt" at bounding box center [153, 112] width 21 height 6
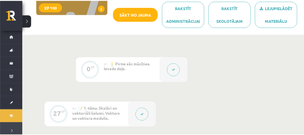
scroll to position [100, 0]
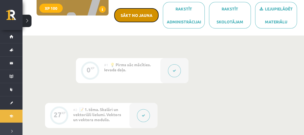
click at [143, 17] on button "Sākt no jauna" at bounding box center [136, 15] width 44 height 14
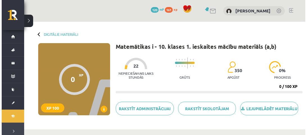
scroll to position [100, 0]
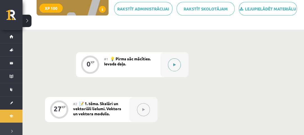
click at [172, 71] on div at bounding box center [174, 64] width 28 height 25
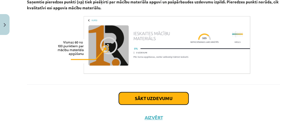
click at [154, 97] on button "Sākt uzdevumu" at bounding box center [154, 98] width 70 height 12
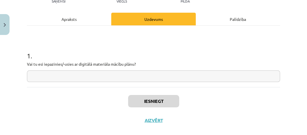
scroll to position [79, 0]
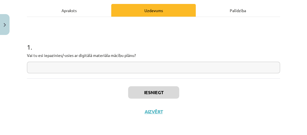
click at [134, 65] on input "text" at bounding box center [153, 68] width 253 height 12
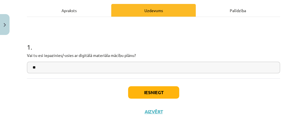
type input "**"
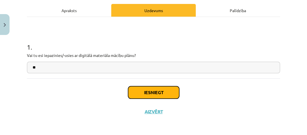
click at [146, 93] on button "Iesniegt" at bounding box center [153, 92] width 51 height 12
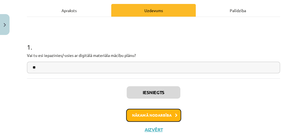
click at [154, 115] on button "Nākamā nodarbība" at bounding box center [153, 115] width 55 height 13
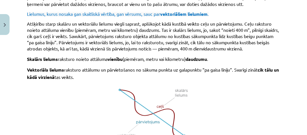
scroll to position [475, 0]
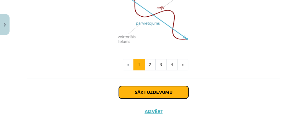
click at [148, 88] on button "Sākt uzdevumu" at bounding box center [154, 92] width 70 height 12
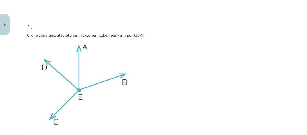
scroll to position [108, 0]
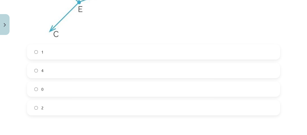
click at [148, 88] on label "0" at bounding box center [154, 89] width 252 height 14
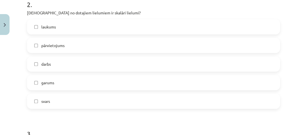
scroll to position [331, 0]
click at [76, 81] on label "garums" at bounding box center [154, 83] width 252 height 14
click at [58, 65] on label "darbs" at bounding box center [154, 64] width 252 height 14
click at [49, 28] on span "laukums" at bounding box center [48, 27] width 15 height 6
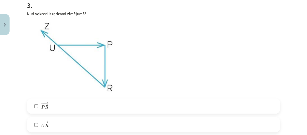
scroll to position [460, 0]
click at [50, 104] on label "− − → P R P R →" at bounding box center [154, 105] width 252 height 14
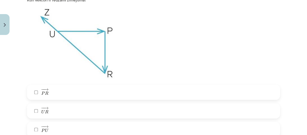
scroll to position [474, 0]
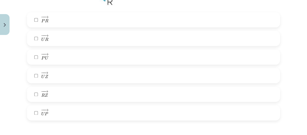
click at [55, 90] on label "− − → R Z R Z →" at bounding box center [154, 94] width 252 height 14
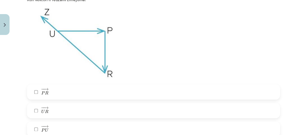
click at [55, 90] on label "− − → P R P R →" at bounding box center [154, 92] width 252 height 14
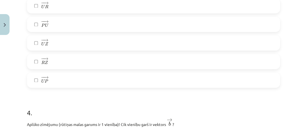
scroll to position [578, 0]
click at [54, 68] on div "− − → R Z R Z →" at bounding box center [153, 60] width 253 height 15
click at [56, 83] on label "− − → U P U P →" at bounding box center [154, 80] width 252 height 14
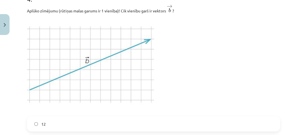
scroll to position [691, 0]
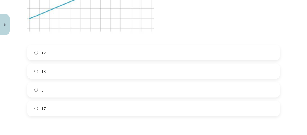
click at [90, 49] on label "12" at bounding box center [154, 52] width 252 height 14
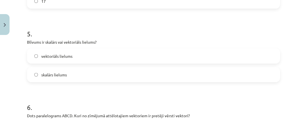
scroll to position [870, 0]
click at [72, 51] on label "vektoriāls lielums" at bounding box center [154, 56] width 252 height 14
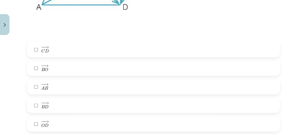
scroll to position [1058, 0]
click at [72, 51] on label "− − → C D C D →" at bounding box center [154, 49] width 252 height 14
click at [64, 84] on label "− − → A B A B →" at bounding box center [154, 86] width 252 height 14
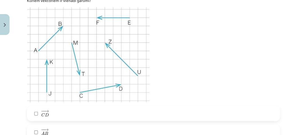
scroll to position [1222, 0]
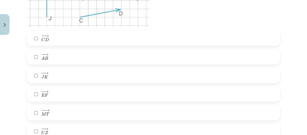
click at [62, 96] on label "− − → E F E F →" at bounding box center [154, 94] width 252 height 14
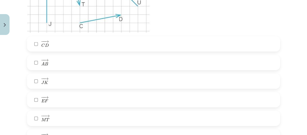
scroll to position [1292, 0]
click at [51, 79] on label "− − → J K J K →" at bounding box center [154, 81] width 252 height 14
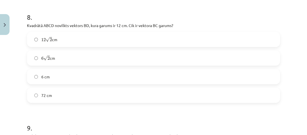
scroll to position [1444, 0]
click at [88, 28] on p "Kvadrātā ABCD novilkts vektors ﻿BD﻿, kura garums ir 12 cm. Cik ir vektora ﻿BC g…" at bounding box center [153, 25] width 253 height 6
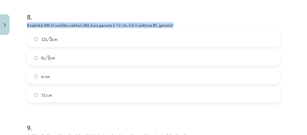
click at [88, 28] on p "Kvadrātā ABCD novilkts vektors ﻿BD﻿, kura garums ir 12 cm. Cik ir vektora ﻿BC g…" at bounding box center [153, 25] width 253 height 6
copy div "Kvadrātā ABCD novilkts vektors ﻿BD﻿, kura garums ir 12 cm. Cik ir vektora ﻿BC g…"
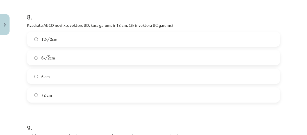
click at [58, 53] on label "6 √ 2 6 2 cm" at bounding box center [154, 58] width 252 height 14
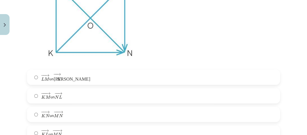
scroll to position [1616, 0]
click at [61, 78] on span "N" at bounding box center [59, 79] width 4 height 4
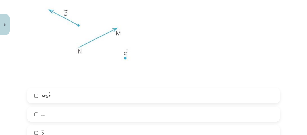
scroll to position [1806, 0]
click at [66, 99] on label "− −− → N M N M →" at bounding box center [154, 95] width 252 height 14
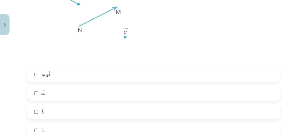
click at [65, 109] on label "→ b b →" at bounding box center [154, 111] width 252 height 14
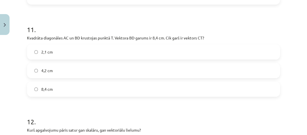
scroll to position [1980, 0]
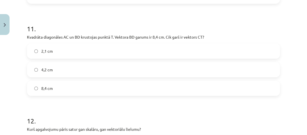
click at [94, 37] on p "Kvadrāta diagonāles AC un BD krustojas punktā T. Vektora ﻿BD﻿ garums ir 8,4 cm.…" at bounding box center [153, 37] width 253 height 6
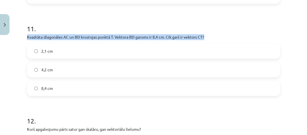
click at [94, 37] on p "Kvadrāta diagonāles AC un BD krustojas punktā T. Vektora ﻿BD﻿ garums ir 8,4 cm.…" at bounding box center [153, 37] width 253 height 6
copy div "Kvadrāta diagonāles AC un BD krustojas punktā T. Vektora ﻿BD﻿ garums ir 8,4 cm.…"
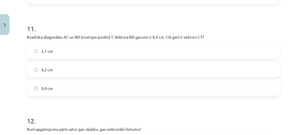
click at [52, 69] on span "4,2 cm" at bounding box center [47, 70] width 12 height 6
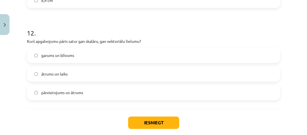
scroll to position [2068, 0]
click at [67, 58] on span "garums un blīvums" at bounding box center [57, 55] width 33 height 6
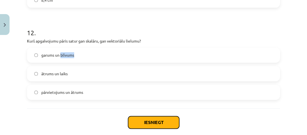
click at [140, 123] on button "Iesniegt" at bounding box center [153, 122] width 51 height 12
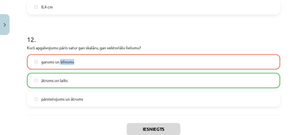
scroll to position [2116, 0]
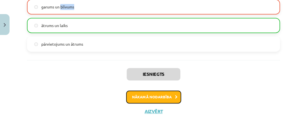
click at [151, 94] on button "Nākamā nodarbība" at bounding box center [153, 96] width 55 height 13
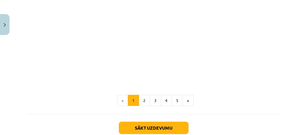
scroll to position [929, 0]
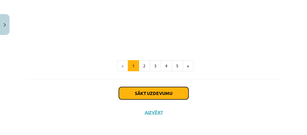
click at [151, 94] on button "Sākt uzdevumu" at bounding box center [154, 93] width 70 height 12
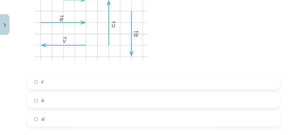
scroll to position [169, 0]
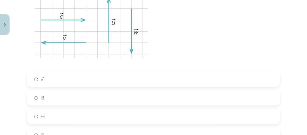
click at [125, 78] on label "→ e e →" at bounding box center [154, 79] width 252 height 14
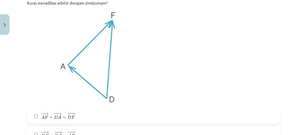
scroll to position [342, 0]
click at [85, 112] on label "− − → A F + − − → D A = − − → D F A F → + D A → = D F →" at bounding box center [154, 116] width 252 height 14
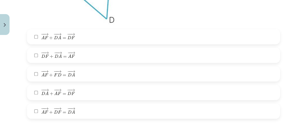
scroll to position [422, 0]
click at [60, 95] on span "− − → D A + − − → A F = − − → D F D A → + A F → = D F →" at bounding box center [58, 91] width 34 height 7
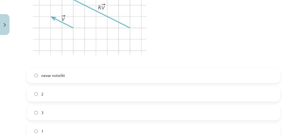
scroll to position [612, 0]
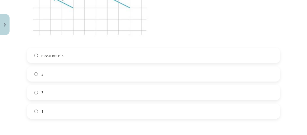
click at [60, 96] on label "3" at bounding box center [154, 92] width 252 height 14
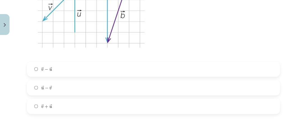
scroll to position [829, 0]
click at [54, 90] on label "→ u − → v u → − v →" at bounding box center [154, 87] width 252 height 14
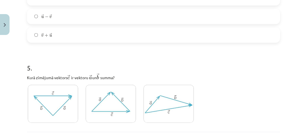
scroll to position [902, 0]
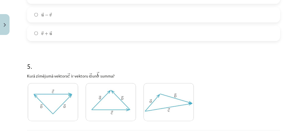
click at [154, 94] on img at bounding box center [169, 102] width 50 height 38
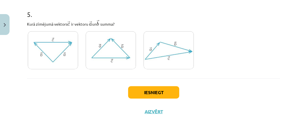
scroll to position [954, 0]
click at [154, 94] on button "Iesniegt" at bounding box center [153, 92] width 51 height 12
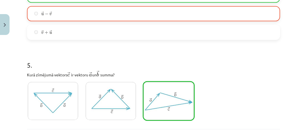
scroll to position [972, 0]
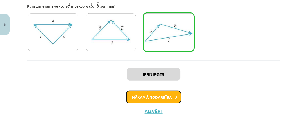
click at [168, 97] on button "Nākamā nodarbība" at bounding box center [153, 97] width 55 height 13
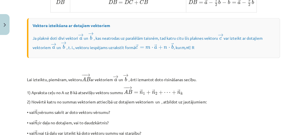
scroll to position [539, 0]
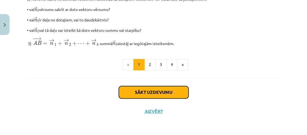
click at [161, 91] on button "Sākt uzdevumu" at bounding box center [154, 92] width 70 height 12
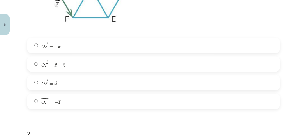
scroll to position [212, 0]
click at [87, 66] on label "− − → O F = → x + → z O F → = x → + z →" at bounding box center [154, 64] width 252 height 14
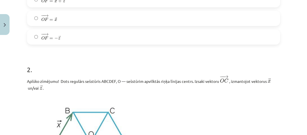
scroll to position [276, 0]
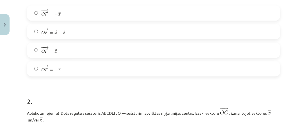
click at [76, 72] on label "− − → O F = − → z O F → = − z →" at bounding box center [154, 69] width 252 height 14
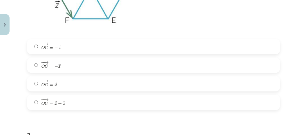
scroll to position [432, 0]
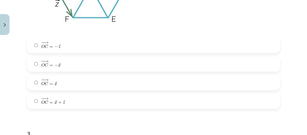
click at [66, 107] on label "− − → O C = → x + → z O C → = x → + z →" at bounding box center [154, 101] width 252 height 14
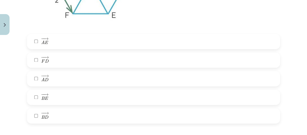
scroll to position [652, 0]
click at [48, 59] on span "→" at bounding box center [46, 57] width 4 height 3
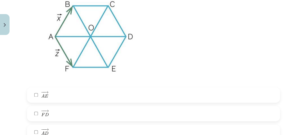
scroll to position [599, 0]
click at [42, 91] on span "−" at bounding box center [43, 92] width 4 height 3
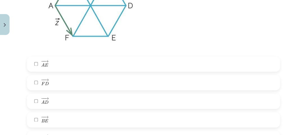
scroll to position [630, 0]
click at [44, 86] on span "− − → F D F D →" at bounding box center [45, 82] width 8 height 8
click at [47, 82] on span "D" at bounding box center [47, 84] width 4 height 4
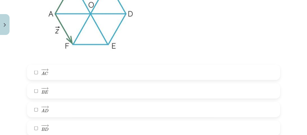
scroll to position [857, 0]
click at [46, 88] on span "→" at bounding box center [46, 88] width 4 height 3
click at [49, 116] on label "− − → A D A D →" at bounding box center [154, 109] width 252 height 14
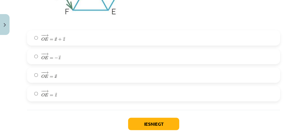
scroll to position [1129, 0]
click at [55, 91] on span "− − → O E = → z" at bounding box center [49, 93] width 16 height 6
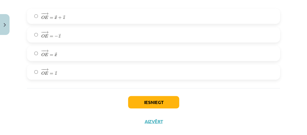
scroll to position [1151, 0]
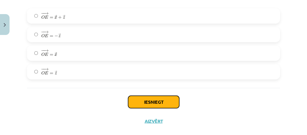
click at [155, 105] on button "Iesniegt" at bounding box center [153, 102] width 51 height 12
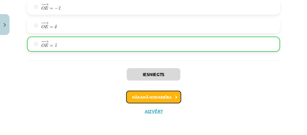
click at [150, 92] on button "Nākamā nodarbība" at bounding box center [153, 97] width 55 height 13
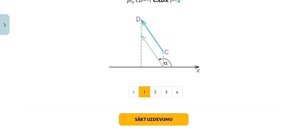
scroll to position [532, 0]
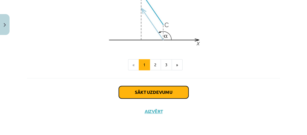
click at [159, 93] on button "Sākt uzdevumu" at bounding box center [154, 92] width 70 height 12
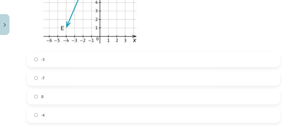
scroll to position [191, 0]
click at [139, 115] on label "-4" at bounding box center [154, 115] width 252 height 14
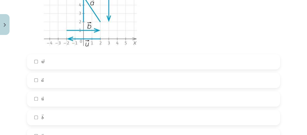
scroll to position [398, 0]
click at [127, 64] on label "→ w w →" at bounding box center [154, 62] width 252 height 14
click at [104, 84] on label "→ a a →" at bounding box center [154, 80] width 252 height 14
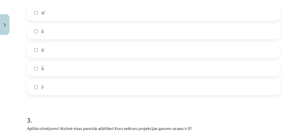
scroll to position [447, 0]
click at [77, 81] on label "→ c c →" at bounding box center [154, 87] width 252 height 14
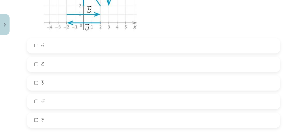
scroll to position [657, 0]
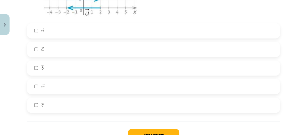
click at [55, 90] on label "→ w w →" at bounding box center [154, 86] width 252 height 14
click at [60, 34] on label "→ u u →" at bounding box center [154, 31] width 252 height 14
click at [59, 60] on div "→ b b →" at bounding box center [153, 67] width 253 height 15
click at [57, 82] on label "→ w w →" at bounding box center [154, 86] width 252 height 14
click at [50, 69] on label "→ b b →" at bounding box center [154, 68] width 252 height 14
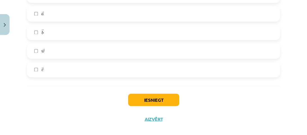
scroll to position [693, 0]
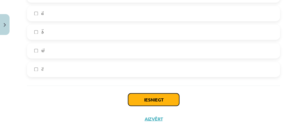
click at [145, 99] on button "Iesniegt" at bounding box center [153, 99] width 51 height 12
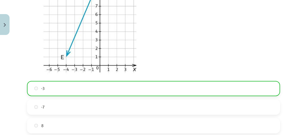
scroll to position [162, 0]
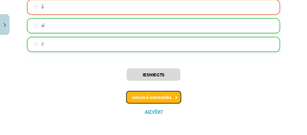
click at [145, 99] on button "Nākamā nodarbība" at bounding box center [153, 97] width 55 height 13
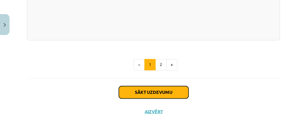
click at [143, 96] on button "Sākt uzdevumu" at bounding box center [154, 92] width 70 height 12
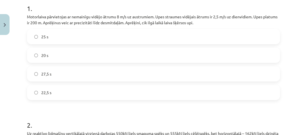
scroll to position [117, 0]
click at [125, 24] on p "Motorlaiva pārvietojas ar nemainīgu vidējo ātrumu 8 m/s uz austrumiem. Upes str…" at bounding box center [153, 20] width 253 height 12
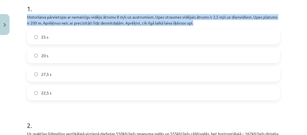
click at [125, 24] on p "Motorlaiva pārvietojas ar nemainīgu vidējo ātrumu 8 m/s uz austrumiem. Upes str…" at bounding box center [153, 20] width 253 height 12
copy div "Motorlaiva pārvietojas ar nemainīgu vidējo ātrumu 8 m/s uz austrumiem. Upes str…"
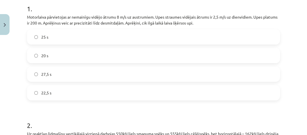
click at [63, 70] on label "27,5 s" at bounding box center [154, 74] width 252 height 14
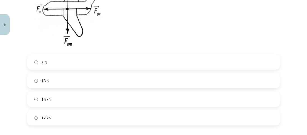
scroll to position [301, 0]
click at [49, 103] on label "13 kN" at bounding box center [154, 98] width 252 height 14
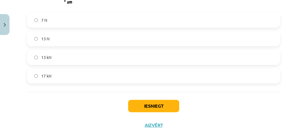
scroll to position [357, 0]
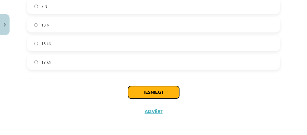
click at [149, 94] on button "Iesniegt" at bounding box center [153, 92] width 51 height 12
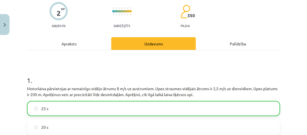
scroll to position [0, 0]
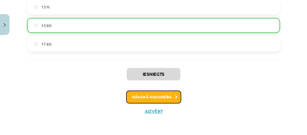
click at [149, 94] on button "Nākamā nodarbība" at bounding box center [153, 96] width 55 height 13
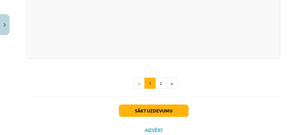
scroll to position [1053, 0]
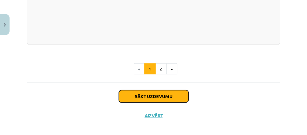
click at [149, 94] on button "Sākt uzdevumu" at bounding box center [154, 96] width 70 height 12
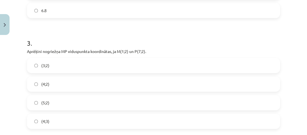
scroll to position [514, 0]
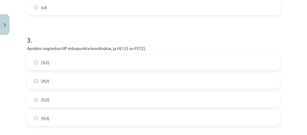
click at [107, 47] on p "Aprēķini nogriežņa ﻿MP﻿ viduspunkta koordinātas, ja ﻿M(1;2) un ﻿P(7;2)." at bounding box center [153, 48] width 253 height 6
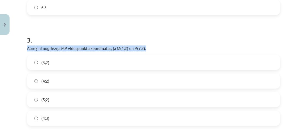
click at [107, 47] on p "Aprēķini nogriežņa ﻿MP﻿ viduspunkta koordinātas, ja ﻿M(1;2) un ﻿P(7;2)." at bounding box center [153, 48] width 253 height 6
copy div "Aprēķini nogriežņa ﻿MP﻿ viduspunkta koordinātas, ja ﻿M(1;2) un ﻿P(7;2)."
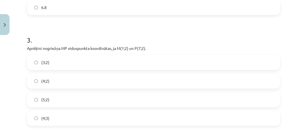
click at [45, 76] on label "(4;2)" at bounding box center [154, 81] width 252 height 14
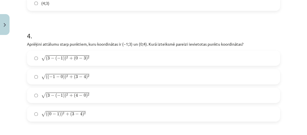
scroll to position [629, 0]
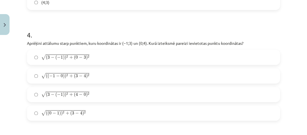
click at [87, 43] on p "Aprēķini attālumu starp punktiem, kuru koordinātas ir ﻿(−1;3) un ﻿(0;4). Kurā i…" at bounding box center [153, 43] width 253 height 6
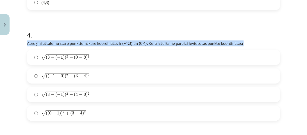
click at [87, 43] on p "Aprēķini attālumu starp punktiem, kuru koordinātas ir ﻿(−1;3) un ﻿(0;4). Kurā i…" at bounding box center [153, 43] width 253 height 6
copy div "Aprēķini attālumu starp punktiem, kuru koordinātas ir ﻿(−1;3) un ﻿(0;4). Kurā i…"
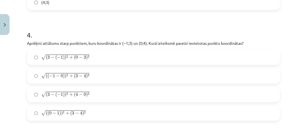
click at [61, 113] on span ")" at bounding box center [60, 113] width 2 height 5
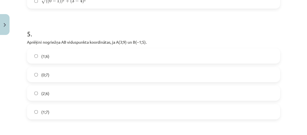
scroll to position [742, 0]
click at [82, 41] on p "Aprēķini nogriežņa ﻿AB viduspunkta koordinātas, ja ﻿A(3;9) un ﻿B(−1;5)." at bounding box center [153, 42] width 253 height 6
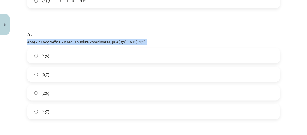
click at [82, 41] on p "Aprēķini nogriežņa ﻿AB viduspunkta koordinātas, ja ﻿A(3;9) un ﻿B(−1;5)." at bounding box center [153, 42] width 253 height 6
copy div "Aprēķini nogriežņa ﻿AB viduspunkta koordinātas, ja ﻿A(3;9) un ﻿B(−1;5)."
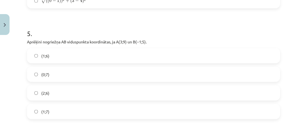
click at [56, 110] on label "(1;7)" at bounding box center [154, 111] width 252 height 14
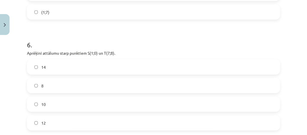
scroll to position [866, 0]
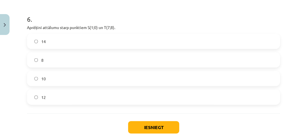
click at [68, 26] on p "Aprēķini attālumu starp punktiem ﻿S(1;0)﻿ un ﻿T(7;8)." at bounding box center [153, 27] width 253 height 6
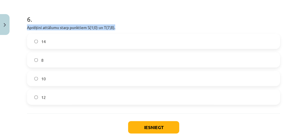
click at [68, 26] on p "Aprēķini attālumu starp punktiem ﻿S(1;0)﻿ un ﻿T(7;8)." at bounding box center [153, 27] width 253 height 6
copy div "Aprēķini attālumu starp punktiem ﻿S(1;0)﻿ un ﻿T(7;8)."
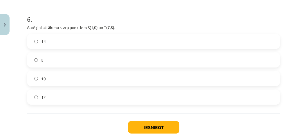
click at [49, 76] on label "10" at bounding box center [154, 78] width 252 height 14
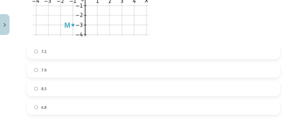
scroll to position [414, 0]
click at [70, 104] on label "6.8" at bounding box center [154, 107] width 252 height 14
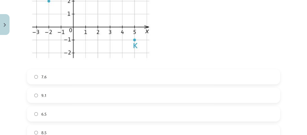
scroll to position [180, 0]
click at [52, 78] on label "7.6" at bounding box center [154, 76] width 252 height 14
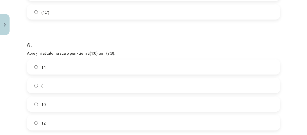
scroll to position [901, 0]
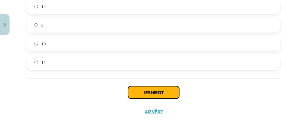
click at [145, 88] on button "Iesniegt" at bounding box center [153, 92] width 51 height 12
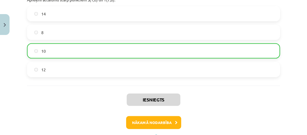
scroll to position [919, 0]
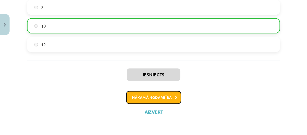
click at [155, 98] on button "Nākamā nodarbība" at bounding box center [153, 97] width 55 height 13
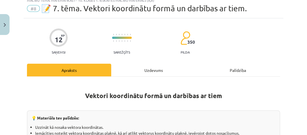
scroll to position [14, 0]
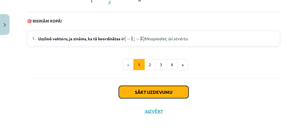
click at [141, 92] on button "Sākt uzdevumu" at bounding box center [154, 92] width 70 height 12
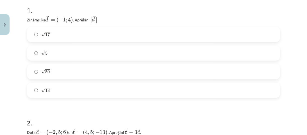
scroll to position [68, 0]
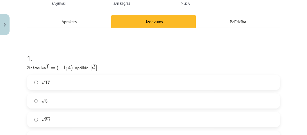
click at [86, 66] on p "Zināms, ka → d = ( − 1 ; 4 ) d → = ( − 1 ; 4 ) ﻿. Aprēķini ﻿ | → d | | d → |" at bounding box center [153, 67] width 253 height 8
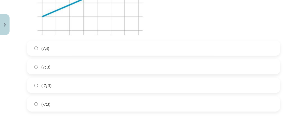
scroll to position [1106, 0]
click at [100, 48] on label "(7;3)" at bounding box center [154, 48] width 252 height 14
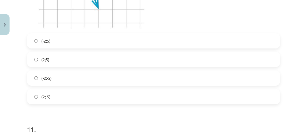
scroll to position [1312, 0]
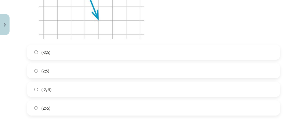
click at [61, 54] on label "(-2;5)" at bounding box center [154, 52] width 252 height 14
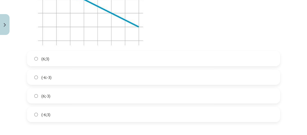
scroll to position [1515, 0]
click at [56, 95] on label "(6;-3)" at bounding box center [154, 95] width 252 height 14
click at [52, 81] on label "(-6:-3)" at bounding box center [154, 76] width 252 height 14
click at [57, 112] on label "(-6;3)" at bounding box center [154, 114] width 252 height 14
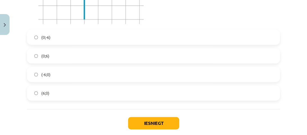
scroll to position [1750, 0]
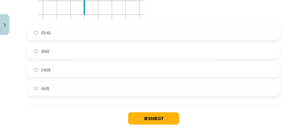
click at [51, 52] on label "(0;6)" at bounding box center [154, 51] width 252 height 14
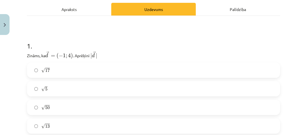
scroll to position [82, 0]
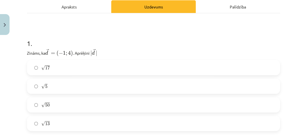
click at [59, 68] on label "√ 17 17" at bounding box center [154, 67] width 252 height 14
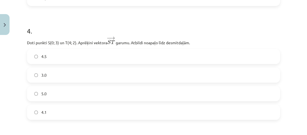
scroll to position [434, 0]
click at [51, 109] on label "4.1" at bounding box center [154, 112] width 252 height 14
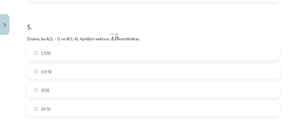
scroll to position [551, 0]
click at [53, 57] on label "(-2;5)" at bounding box center [154, 52] width 252 height 14
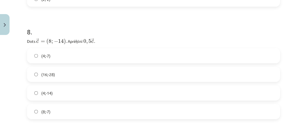
scroll to position [889, 0]
click at [57, 56] on label "(4;-7)" at bounding box center [154, 55] width 252 height 14
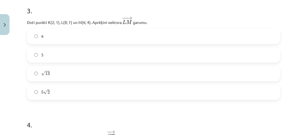
scroll to position [352, 0]
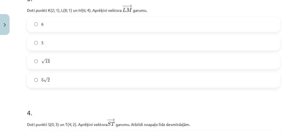
click at [57, 61] on label "√ 13 13" at bounding box center [154, 61] width 252 height 14
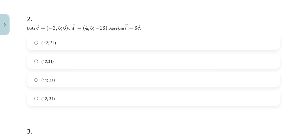
scroll to position [219, 0]
click at [59, 94] on label "(12;-31)" at bounding box center [154, 98] width 252 height 14
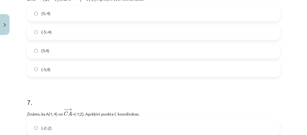
scroll to position [705, 0]
click at [58, 69] on label "(-5;4)" at bounding box center [154, 69] width 252 height 14
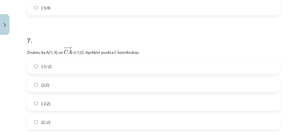
scroll to position [788, 0]
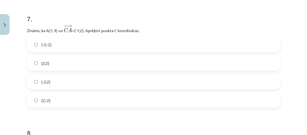
click at [58, 69] on label "(2;2)" at bounding box center [154, 63] width 252 height 14
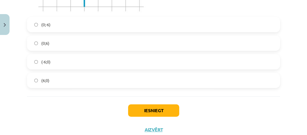
scroll to position [1778, 0]
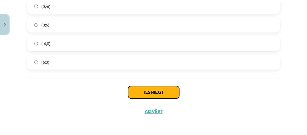
click at [152, 92] on button "Iesniegt" at bounding box center [153, 92] width 51 height 12
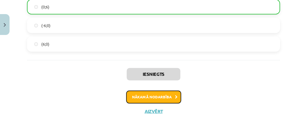
click at [155, 92] on button "Nākamā nodarbība" at bounding box center [153, 96] width 55 height 13
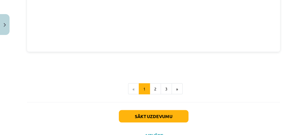
scroll to position [849, 0]
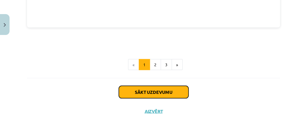
click at [155, 92] on button "Sākt uzdevumu" at bounding box center [154, 92] width 70 height 12
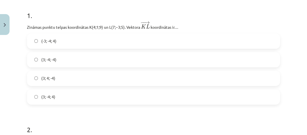
scroll to position [111, 0]
click at [122, 28] on p "Zināmas punktu telpas koordinātas ﻿K(4;1;9)﻿ un ﻿L(7;−3;5)﻿. Vektora ﻿ − − → K …" at bounding box center [153, 24] width 253 height 9
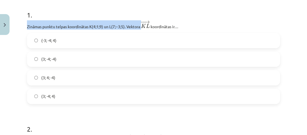
click at [122, 28] on p "Zināmas punktu telpas koordinātas ﻿K(4;1;9)﻿ un ﻿L(7;−3;5)﻿. Vektora ﻿ − − → K …" at bounding box center [153, 24] width 253 height 9
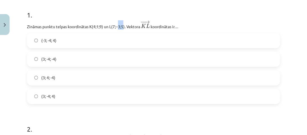
click at [122, 28] on p "Zināmas punktu telpas koordinātas ﻿K(4;1;9)﻿ un ﻿L(7;−3;5)﻿. Vektora ﻿ − − → K …" at bounding box center [153, 24] width 253 height 9
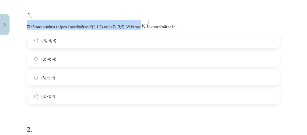
click at [122, 28] on p "Zināmas punktu telpas koordinātas ﻿K(4;1;9)﻿ un ﻿L(7;−3;5)﻿. Vektora ﻿ − − → K …" at bounding box center [153, 24] width 253 height 9
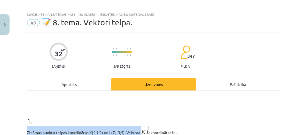
scroll to position [33, 0]
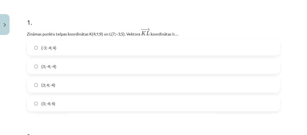
scroll to position [103, 0]
click at [60, 69] on label "(3; -4; -4)" at bounding box center [154, 66] width 252 height 14
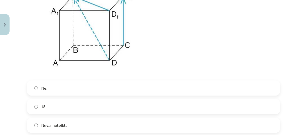
scroll to position [276, 0]
click at [73, 89] on label "Nē." at bounding box center [154, 88] width 252 height 14
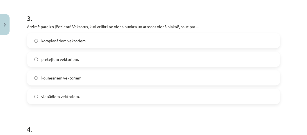
scroll to position [416, 0]
click at [96, 27] on p "Atzīmē pareizo jēdzienu! Vektorus, kuri atlikti no viena punkta un atrodas vien…" at bounding box center [153, 26] width 253 height 6
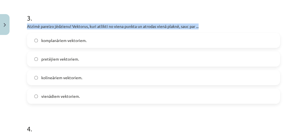
click at [96, 27] on p "Atzīmē pareizo jēdzienu! Vektorus, kuri atlikti no viena punkta un atrodas vien…" at bounding box center [153, 26] width 253 height 6
copy div "Atzīmē pareizo jēdzienu! Vektorus, kuri atlikti no viena punkta un atrodas vien…"
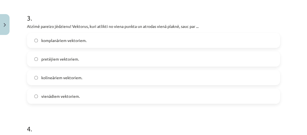
click at [82, 39] on span "komplanāriem vektoriem." at bounding box center [63, 40] width 45 height 6
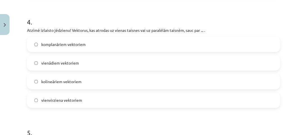
scroll to position [523, 0]
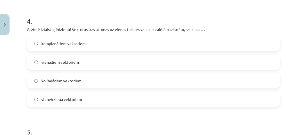
click at [87, 31] on p "Atzīmē izlaisto jēdzienu! Vektorus, kas atrodas uz vienas taisnes vai uz paralē…" at bounding box center [153, 29] width 253 height 6
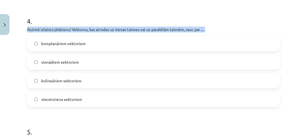
click at [87, 31] on p "Atzīmē izlaisto jēdzienu! Vektorus, kas atrodas uz vienas taisnes vai uz paralē…" at bounding box center [153, 29] width 253 height 6
copy div "Atzīmē izlaisto jēdzienu! Vektorus, kas atrodas uz vienas taisnes vai uz paralē…"
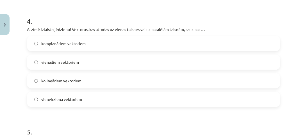
click at [64, 77] on label "kolineāriem vektoriem" at bounding box center [154, 80] width 252 height 14
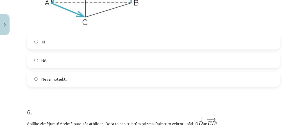
scroll to position [739, 0]
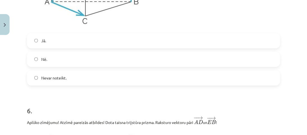
click at [61, 66] on label "Nē." at bounding box center [154, 59] width 252 height 14
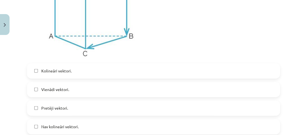
scroll to position [910, 0]
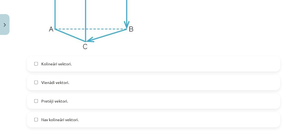
click at [55, 69] on label "Kolineāri vektori." at bounding box center [154, 64] width 252 height 14
click at [55, 101] on span "Pretēji vektori." at bounding box center [54, 101] width 27 height 6
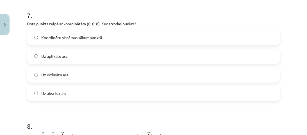
scroll to position [1047, 0]
click at [73, 24] on p "Dots punkts telpā ar koordinātām (0; 0; 8). Kur atrodas punkts?" at bounding box center [153, 24] width 253 height 6
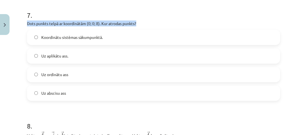
click at [73, 24] on p "Dots punkts telpā ar koordinātām (0; 0; 8). Kur atrodas punkts?" at bounding box center [153, 24] width 253 height 6
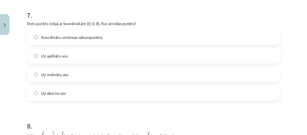
click at [59, 63] on label "Uz aplikātu ass." at bounding box center [154, 56] width 252 height 14
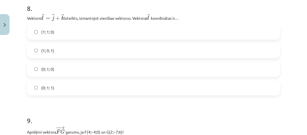
scroll to position [1165, 0]
click at [71, 20] on p "Vektors ﻿﻿ → d = → j + → k d → = j → + k → izteikts, izmantojot vienības vektor…" at bounding box center [153, 16] width 253 height 7
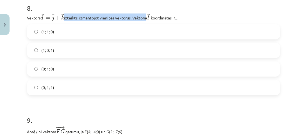
click at [71, 20] on p "Vektors ﻿﻿ → d = → j + → k d → = j → + k → izteikts, izmantojot vienības vektor…" at bounding box center [153, 16] width 253 height 7
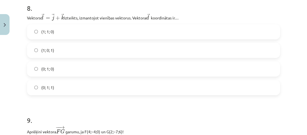
click at [30, 17] on p "Vektors ﻿﻿ → d = → j + → k d → = j → + k → izteikts, izmantojot vienības vektor…" at bounding box center [153, 16] width 253 height 7
click at [72, 18] on p "Vektors ﻿﻿ → d = → j + → k d → = j → + k → izteikts, izmantojot vienības vektor…" at bounding box center [153, 16] width 253 height 7
click at [81, 22] on div "8 . Vektors ﻿﻿ → d = → j + → k d → = j → + k → izteikts, izmantojot vienības ve…" at bounding box center [153, 44] width 253 height 101
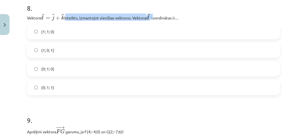
drag, startPoint x: 66, startPoint y: 18, endPoint x: 153, endPoint y: 21, distance: 86.6
click at [153, 21] on p "Vektors ﻿﻿ → d = → j + → k d → = j → + k → izteikts, izmantojot vienības vektor…" at bounding box center [153, 16] width 253 height 7
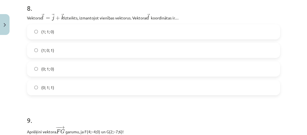
drag, startPoint x: 66, startPoint y: 19, endPoint x: 148, endPoint y: 22, distance: 82.7
click at [148, 21] on p "Vektors ﻿﻿ → d = → j + → k d → = j → + k → izteikts, izmantojot vienības vektor…" at bounding box center [153, 16] width 253 height 7
click at [55, 91] on label "(0; 1; 1)" at bounding box center [154, 87] width 252 height 14
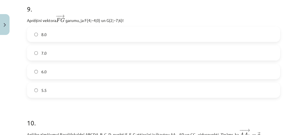
scroll to position [1276, 0]
click at [44, 23] on p "Aprēķini vektora − − → F G F G → ﻿ garumu, ja ﻿F(4;−4;0)﻿ un ﻿G(2;−7;6)﻿!" at bounding box center [153, 18] width 253 height 9
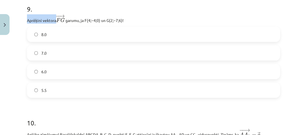
click at [20, 24] on div "Mācību tēma: Matemātikas i - 10. klases 1. ieskaites mācību materiāls (a,b) #9 …" at bounding box center [153, 67] width 307 height 135
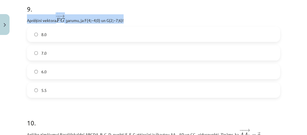
drag, startPoint x: 27, startPoint y: 21, endPoint x: 125, endPoint y: 23, distance: 98.7
click at [125, 23] on div "32 XP Saņemsi Sarežģīts 347 pilda Apraksts Uzdevums Palīdzība 1 . Zināmas punkt…" at bounding box center [154, 49] width 260 height 2575
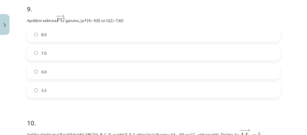
click at [49, 58] on label "7.0" at bounding box center [154, 53] width 252 height 14
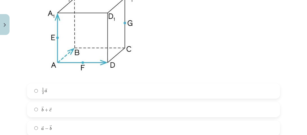
scroll to position [1504, 0]
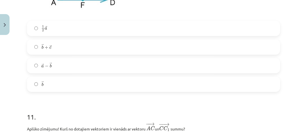
click at [46, 65] on label "→ a − → b a → − b →" at bounding box center [154, 65] width 252 height 14
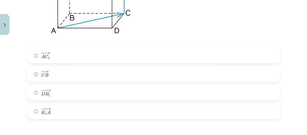
scroll to position [1691, 0]
click at [59, 60] on label "− − → A C 1 A C 1 →" at bounding box center [154, 55] width 252 height 14
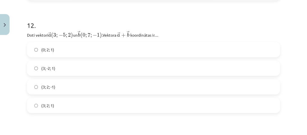
scroll to position [1809, 0]
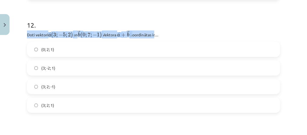
drag, startPoint x: 25, startPoint y: 36, endPoint x: 160, endPoint y: 38, distance: 134.4
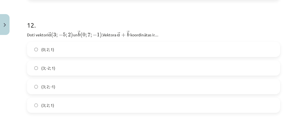
click at [188, 35] on p "Doti vektori → a ( 3 ; − 5 ; 2 ) a → ( 3 ; − 5 ; 2 ) ﻿ un → b ( 0 ; 7 ; − 1 ) b…" at bounding box center [153, 34] width 253 height 8
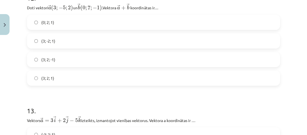
scroll to position [1836, 0]
click at [73, 80] on label "(3; 2; 1)" at bounding box center [154, 78] width 252 height 14
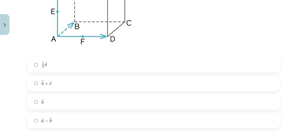
scroll to position [2128, 0]
click at [48, 85] on span "+" at bounding box center [47, 83] width 4 height 3
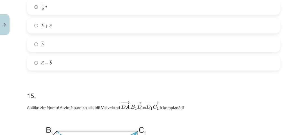
click at [45, 65] on span "−" at bounding box center [47, 63] width 4 height 3
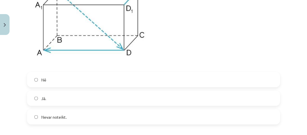
click at [49, 84] on label "Nē" at bounding box center [154, 80] width 252 height 14
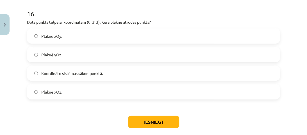
scroll to position [2463, 0]
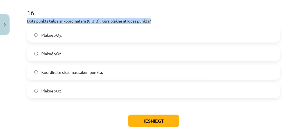
drag, startPoint x: 26, startPoint y: 24, endPoint x: 156, endPoint y: 24, distance: 130.2
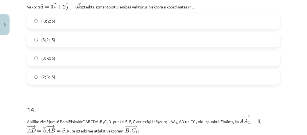
scroll to position [1950, 0]
click at [58, 62] on label "(3; -2; 5)" at bounding box center [154, 58] width 252 height 14
click at [57, 39] on label "(3; 2; -5)" at bounding box center [154, 39] width 252 height 14
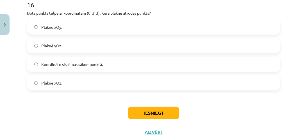
scroll to position [2471, 0]
click at [53, 48] on span "Plaknē yOz." at bounding box center [51, 45] width 21 height 6
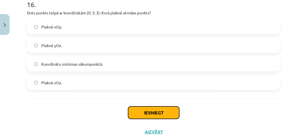
click at [133, 117] on button "Iesniegt" at bounding box center [153, 112] width 51 height 12
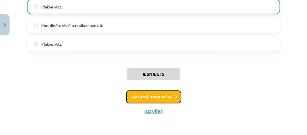
click at [159, 93] on button "Nākamā nodarbība" at bounding box center [153, 96] width 55 height 13
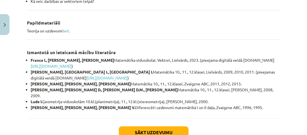
scroll to position [330, 0]
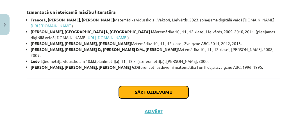
click at [151, 91] on button "Sākt uzdevumu" at bounding box center [154, 92] width 70 height 12
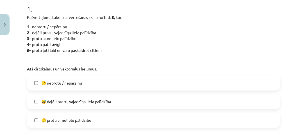
scroll to position [153, 0]
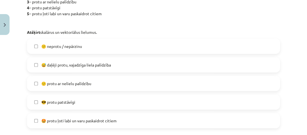
click at [74, 121] on span "🤩 protu ļoti labi un varu paskaidrot citiem" at bounding box center [78, 121] width 75 height 6
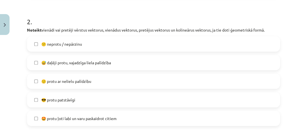
scroll to position [285, 0]
click at [68, 80] on span "🙂 protu ar nelielu palīdzību" at bounding box center [66, 81] width 50 height 6
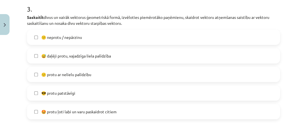
click at [67, 79] on label "🙂 protu ar nelielu palīdzību" at bounding box center [154, 74] width 252 height 14
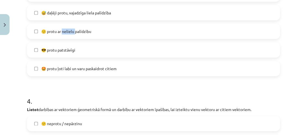
scroll to position [463, 0]
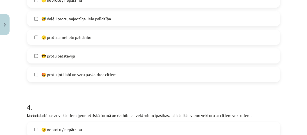
click at [91, 35] on span "🙂 protu ar nelielu palīdzību" at bounding box center [66, 37] width 50 height 6
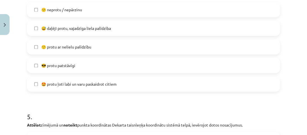
scroll to position [584, 0]
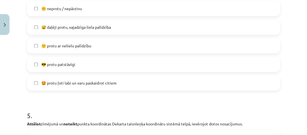
click at [76, 40] on label "🙂 protu ar nelielu palīdzību" at bounding box center [154, 46] width 252 height 14
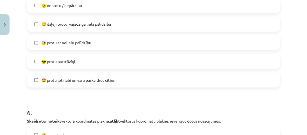
click at [74, 41] on span "🙂 protu ar nelielu palīdzību" at bounding box center [66, 43] width 50 height 6
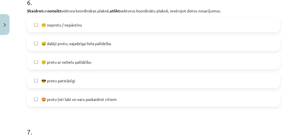
scroll to position [831, 0]
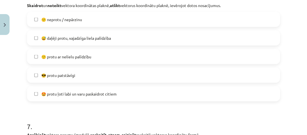
click at [74, 49] on div "🙂 protu ar nelielu palīdzību" at bounding box center [153, 56] width 253 height 15
click at [75, 54] on span "🙂 protu ar nelielu palīdzību" at bounding box center [66, 57] width 50 height 6
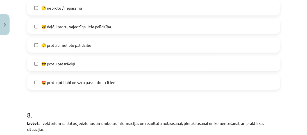
click at [62, 44] on span "🙂 protu ar nelielu palīdzību" at bounding box center [66, 45] width 50 height 6
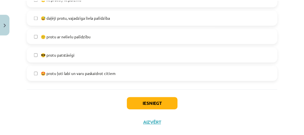
scroll to position [1116, 0]
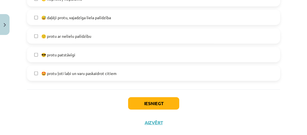
click at [58, 34] on span "🙂 protu ar nelielu palīdzību" at bounding box center [66, 36] width 50 height 6
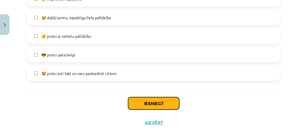
click at [139, 102] on button "Iesniegt" at bounding box center [153, 103] width 51 height 12
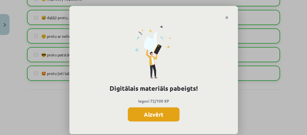
click at [166, 119] on button "Aizvērt" at bounding box center [154, 114] width 52 height 14
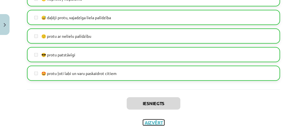
click at [154, 120] on button "Aizvērt" at bounding box center [153, 123] width 21 height 6
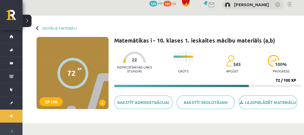
scroll to position [0, 0]
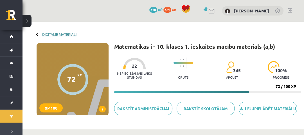
click at [62, 33] on link "Digitālie materiāli" at bounding box center [59, 34] width 34 height 4
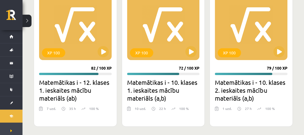
scroll to position [499, 0]
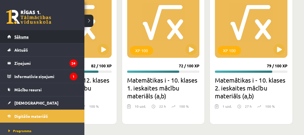
click at [12, 37] on link "Sākums" at bounding box center [42, 36] width 70 height 13
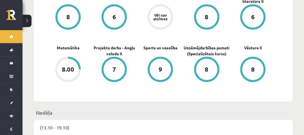
scroll to position [236, 0]
